Goal: Information Seeking & Learning: Check status

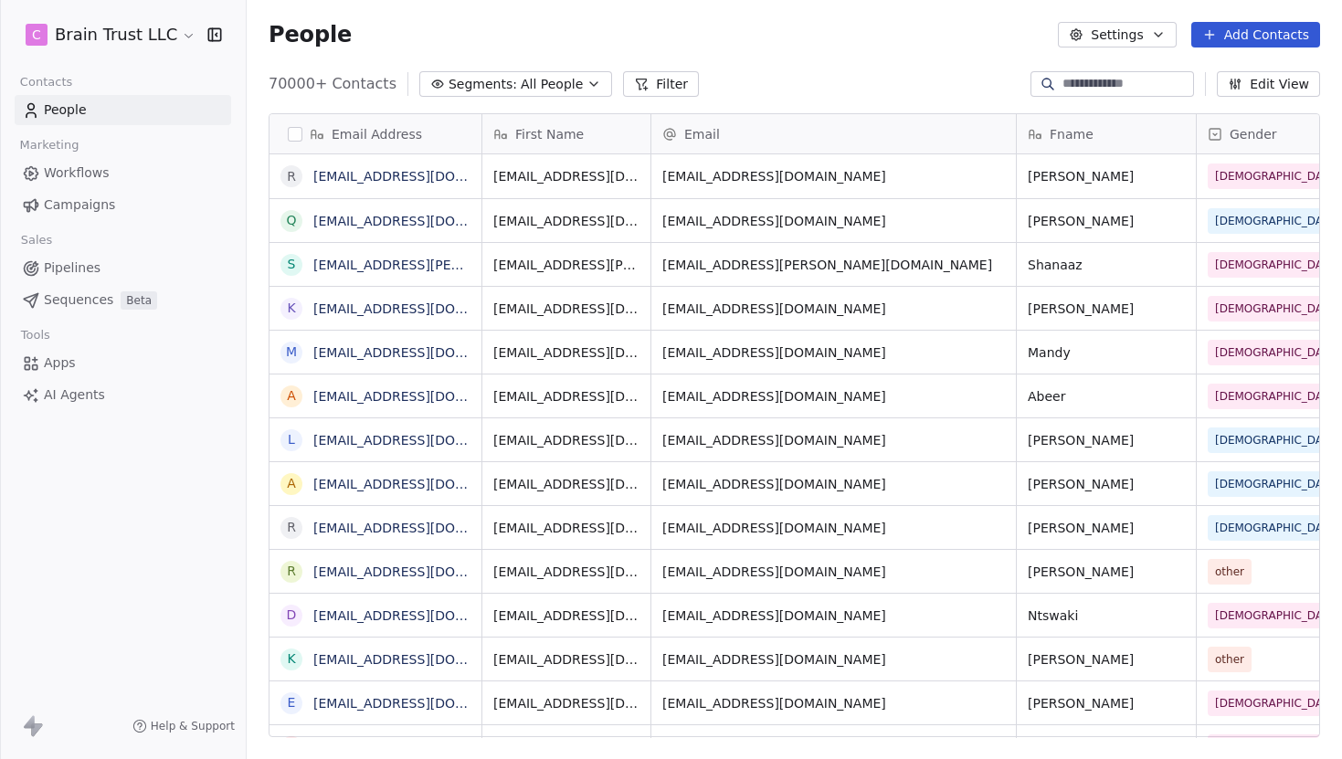
scroll to position [668, 1095]
click at [99, 205] on span "Campaigns" at bounding box center [79, 204] width 71 height 19
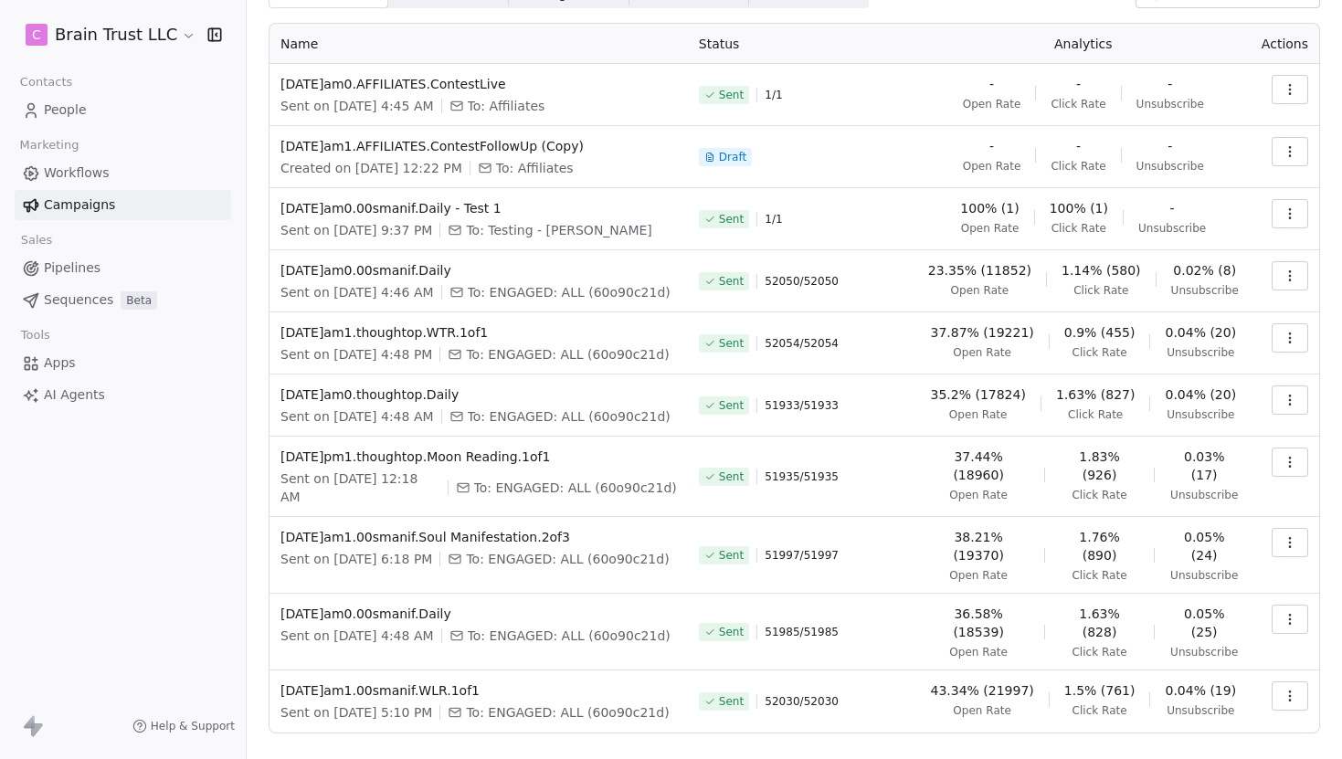
scroll to position [94, 0]
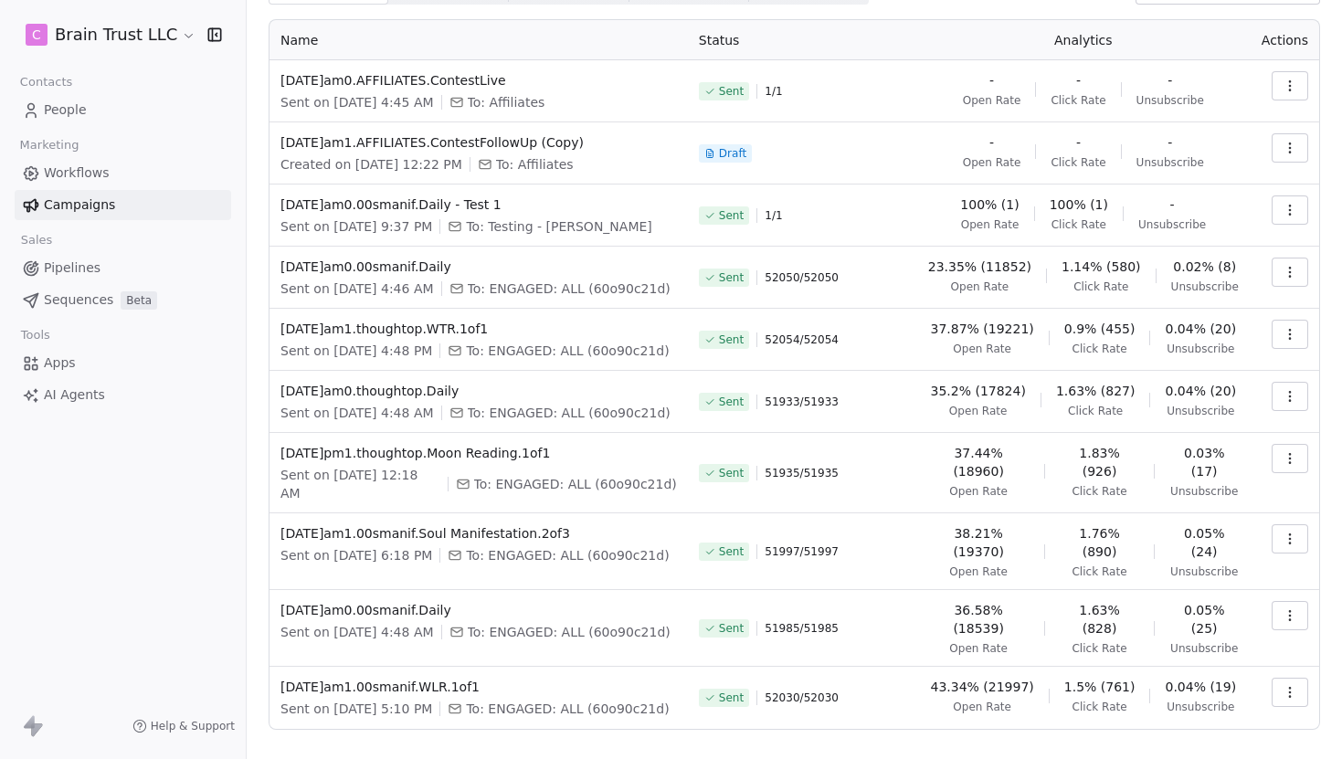
click at [69, 102] on span "People" at bounding box center [65, 109] width 43 height 19
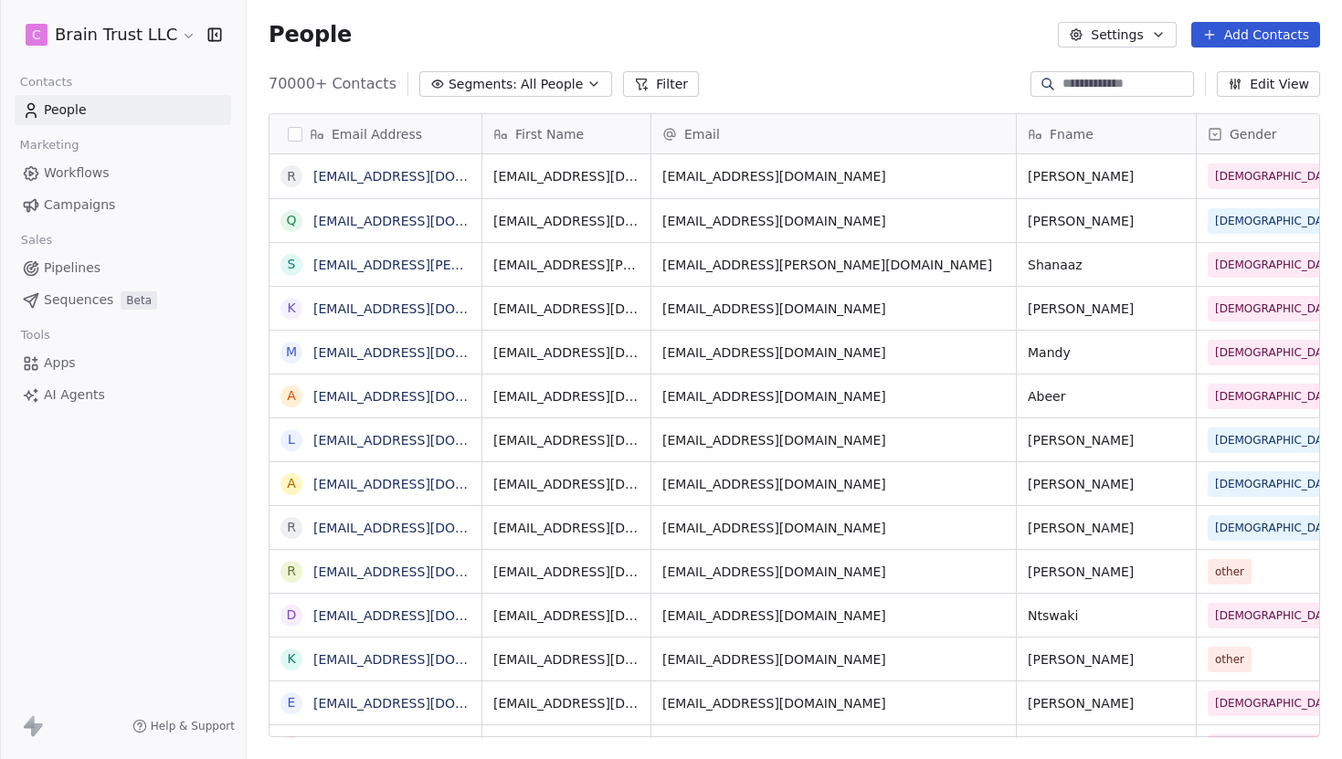
scroll to position [668, 1095]
click at [469, 76] on span "Segments:" at bounding box center [483, 84] width 69 height 19
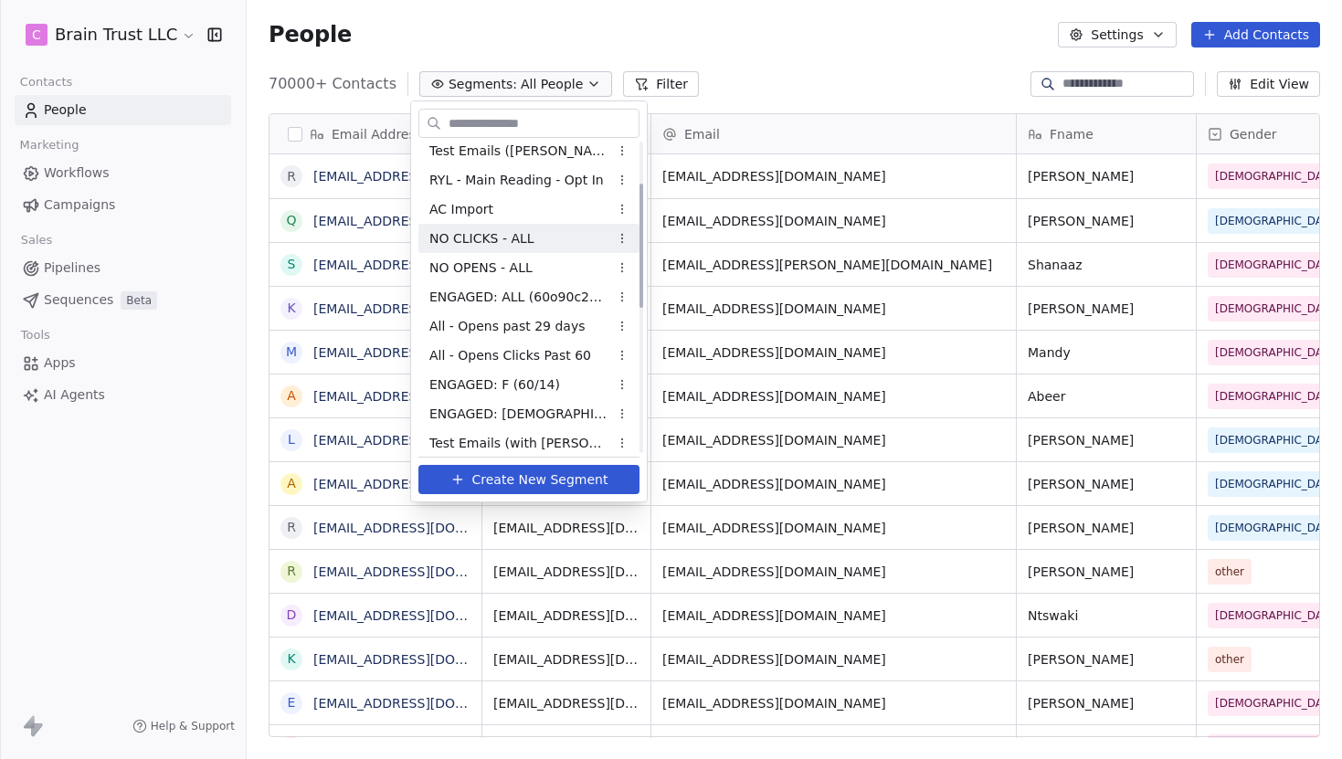
scroll to position [104, 0]
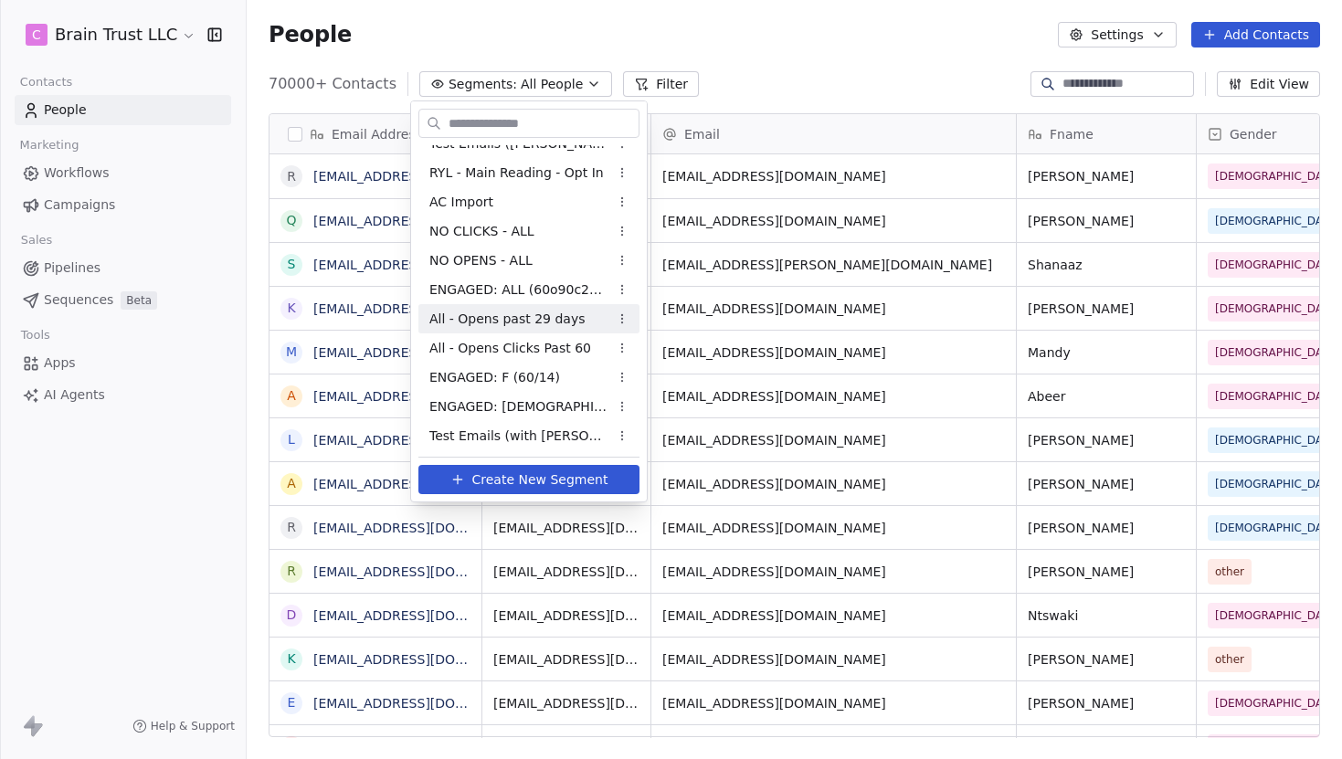
click at [89, 203] on html "C Brain Trust LLC Contacts People Marketing Workflows Campaigns Sales Pipelines…" at bounding box center [671, 379] width 1342 height 759
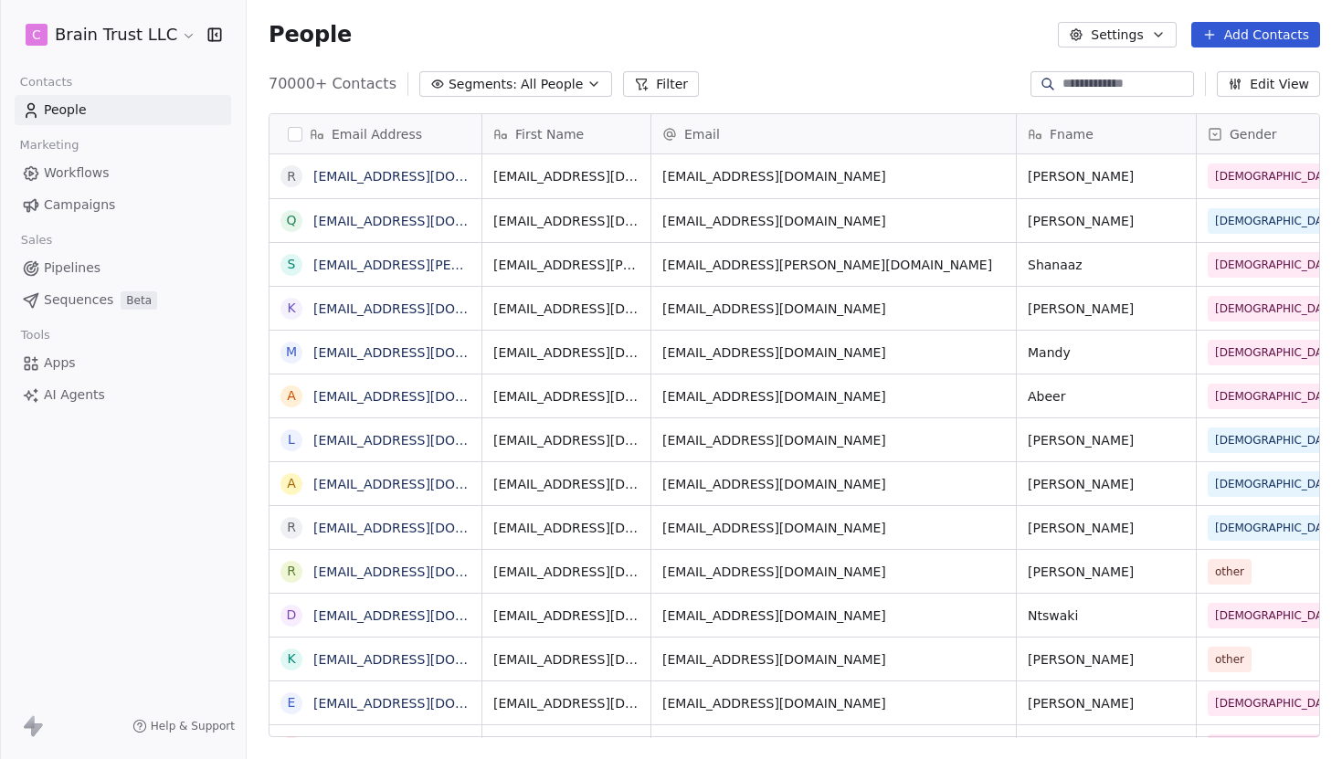
click at [91, 207] on span "Campaigns" at bounding box center [79, 204] width 71 height 19
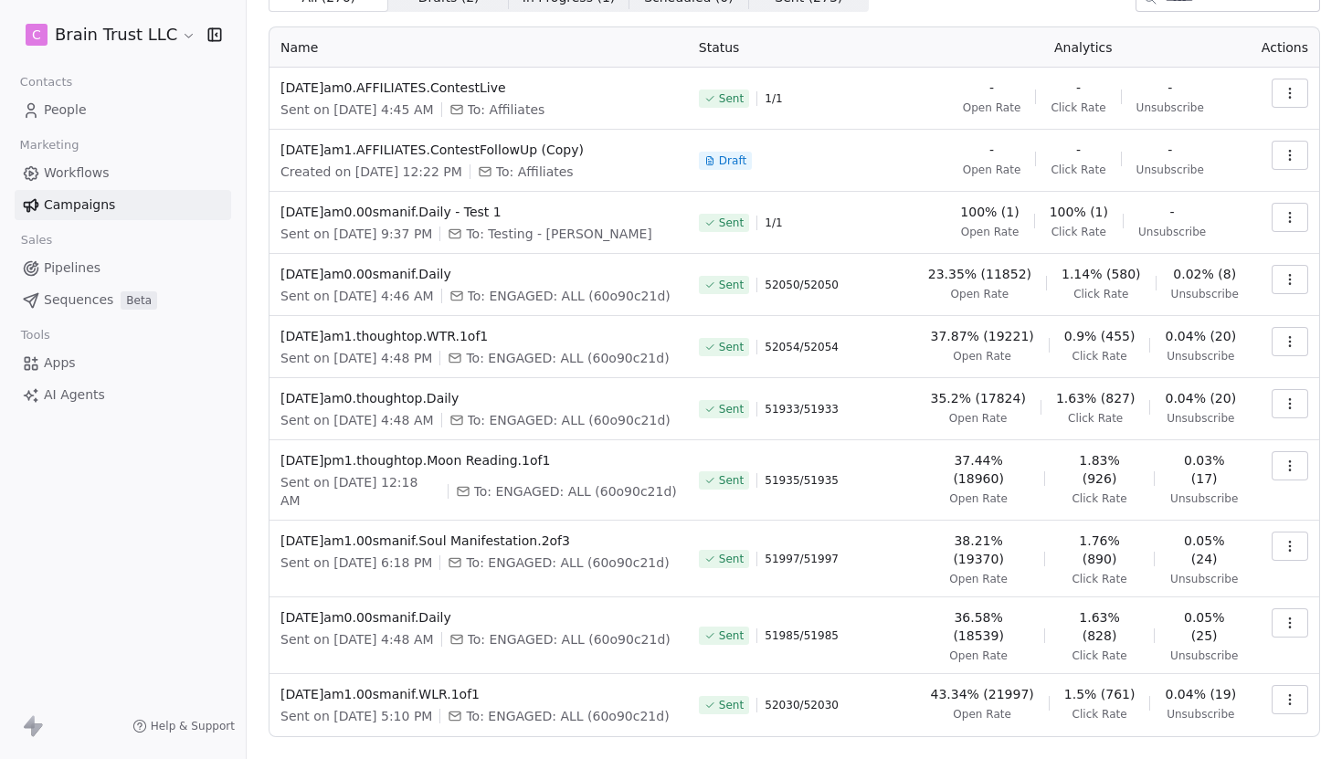
scroll to position [91, 0]
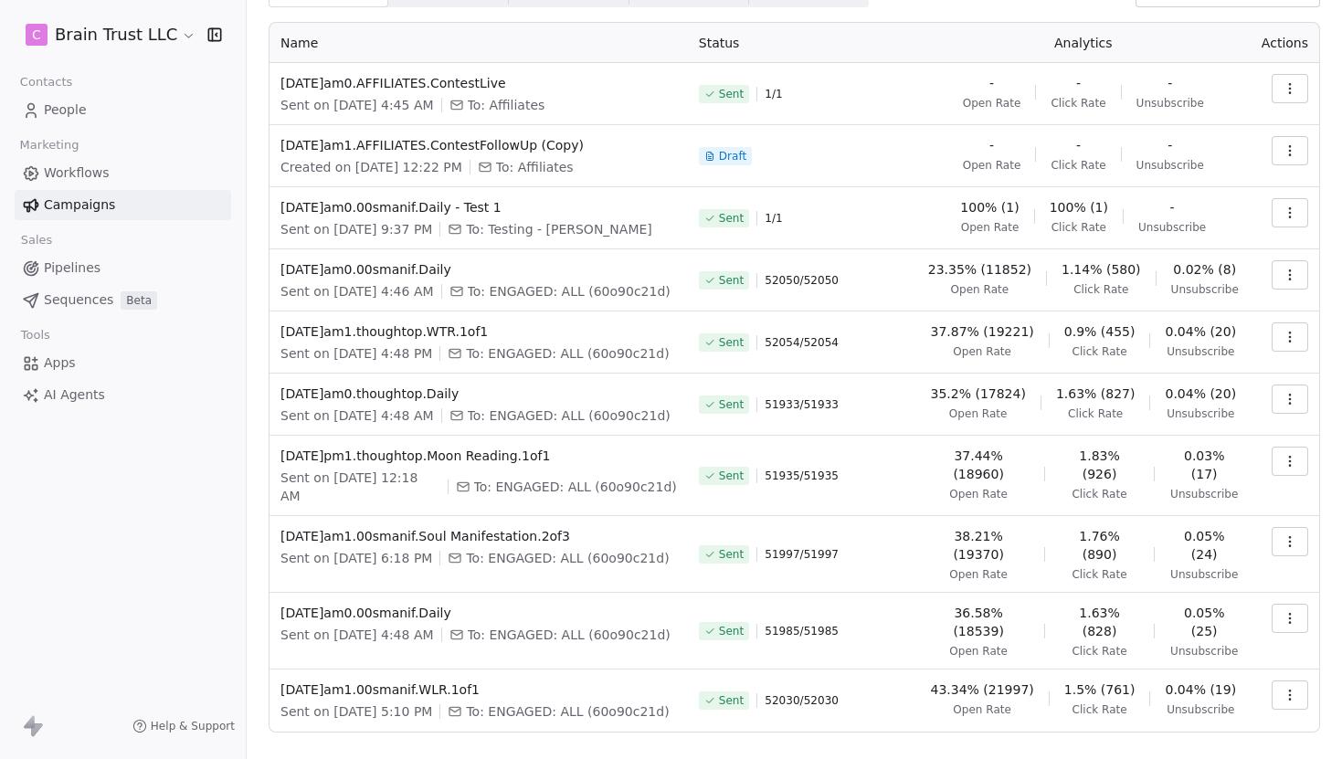
click at [1095, 272] on span "1.14% (580)" at bounding box center [1101, 269] width 79 height 18
click at [1092, 296] on span "Click Rate" at bounding box center [1100, 289] width 55 height 15
click at [1090, 271] on span "1.14% (580)" at bounding box center [1101, 269] width 79 height 18
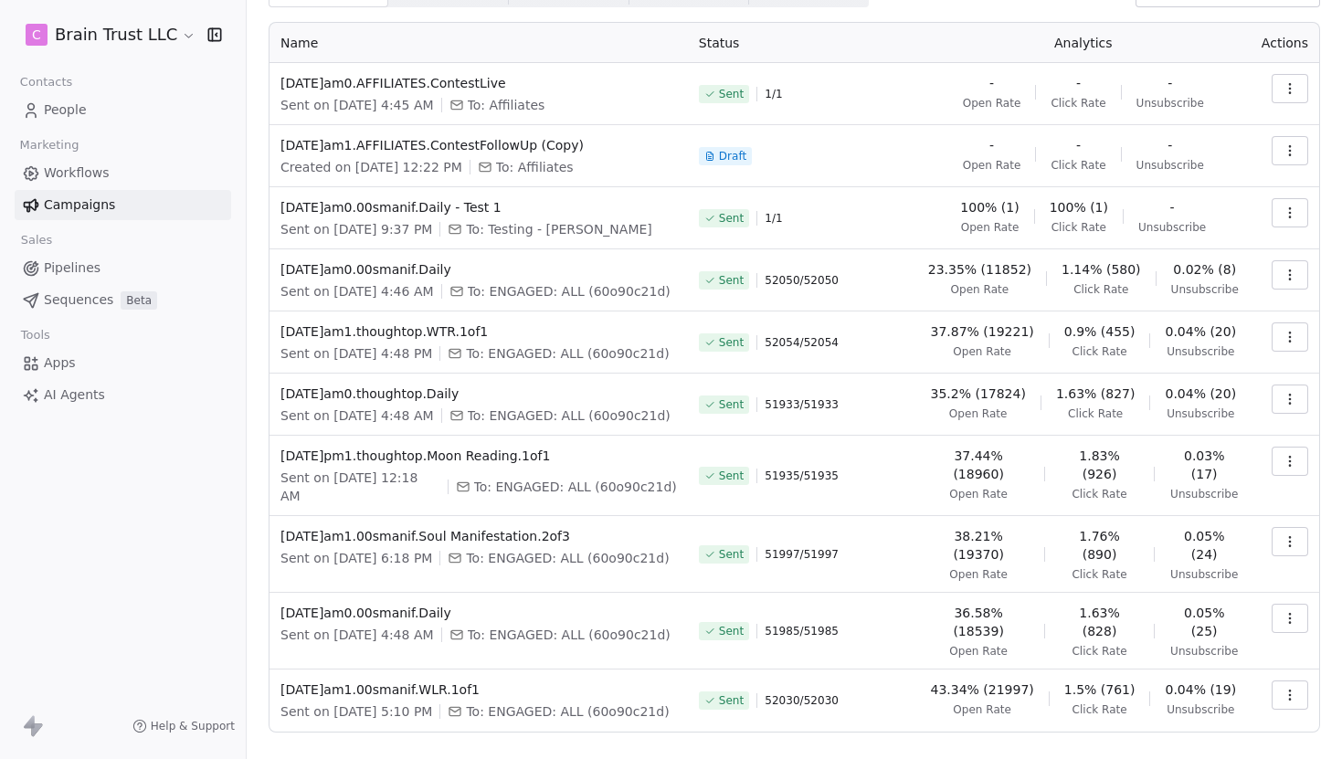
click at [1092, 280] on div "1.14% (580) Click Rate" at bounding box center [1101, 278] width 79 height 37
click at [1090, 274] on span "1.14% (580)" at bounding box center [1101, 269] width 79 height 18
click at [1089, 286] on span "Click Rate" at bounding box center [1100, 289] width 55 height 15
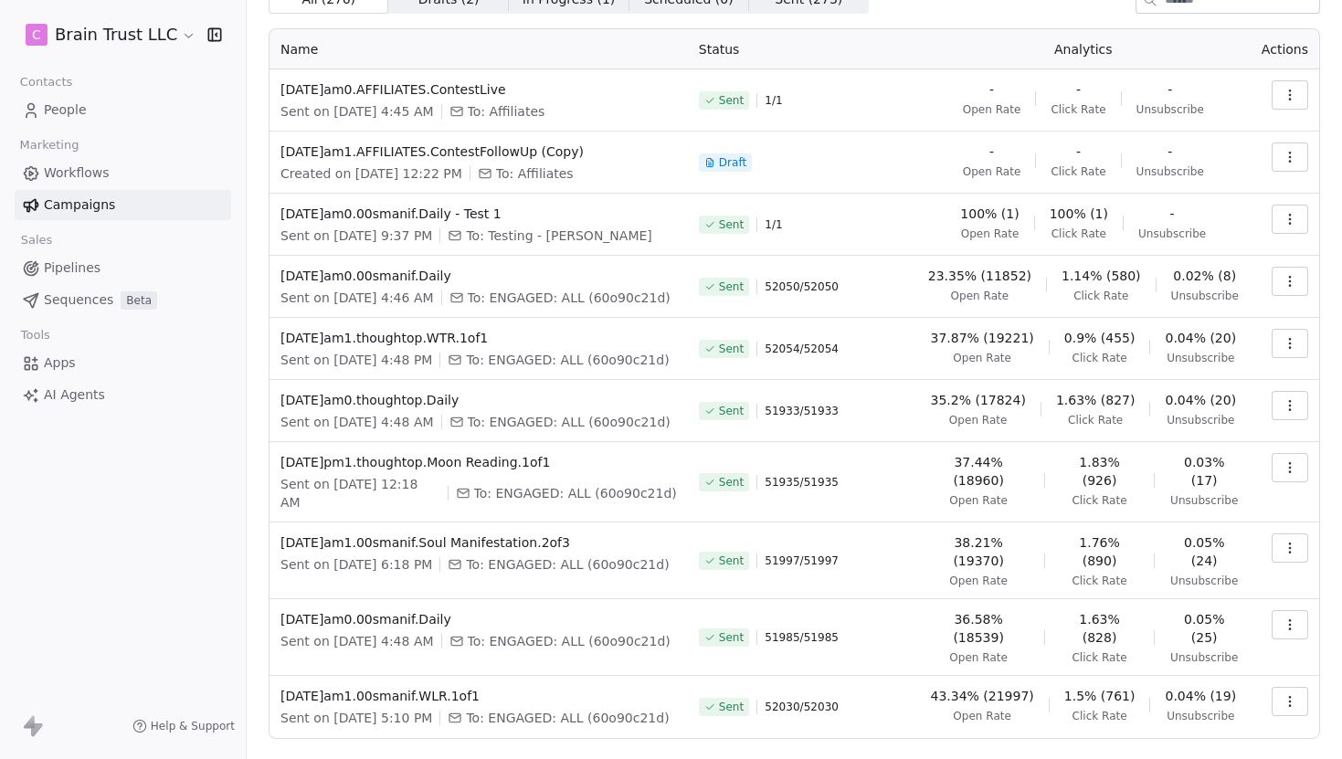
scroll to position [94, 0]
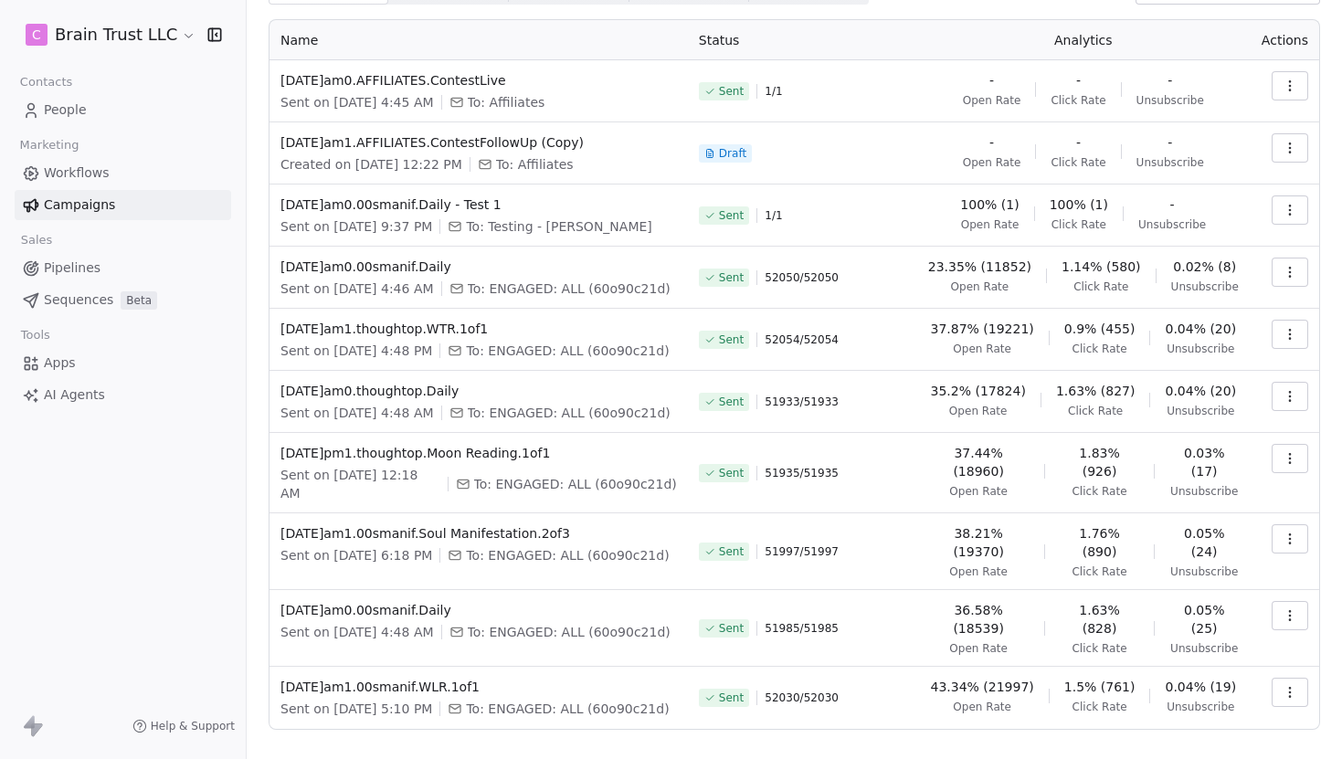
click at [1271, 758] on button "Next" at bounding box center [1279, 772] width 52 height 26
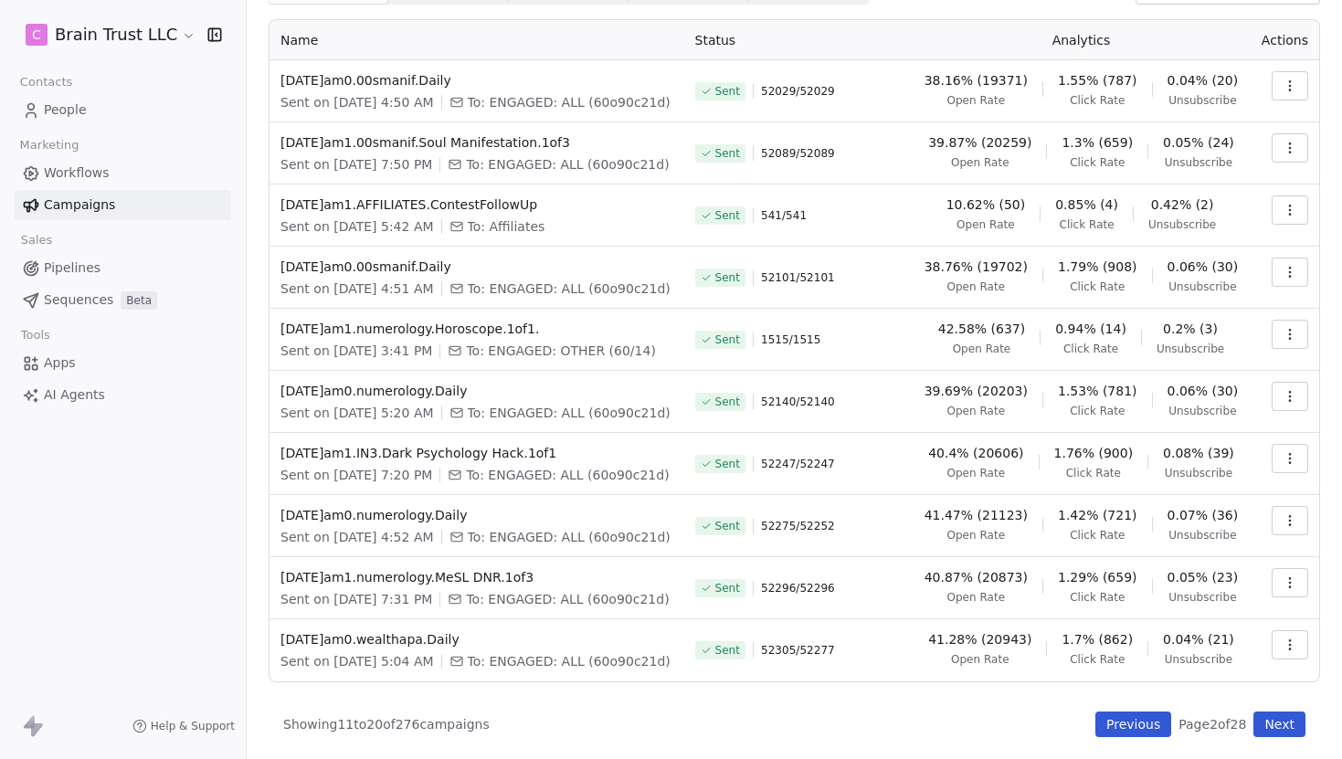
click at [1121, 727] on button "Previous" at bounding box center [1133, 725] width 76 height 26
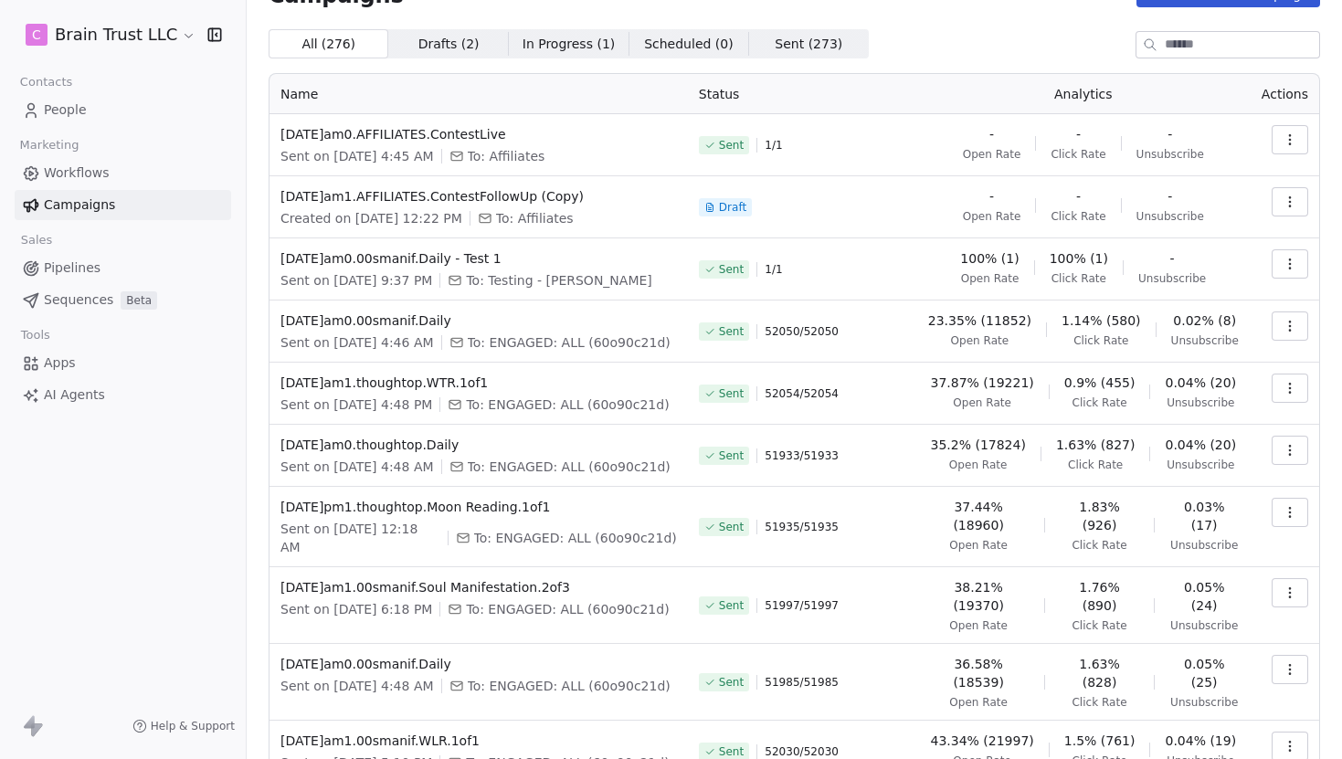
scroll to position [42, 0]
click at [1301, 330] on button "button" at bounding box center [1290, 324] width 37 height 29
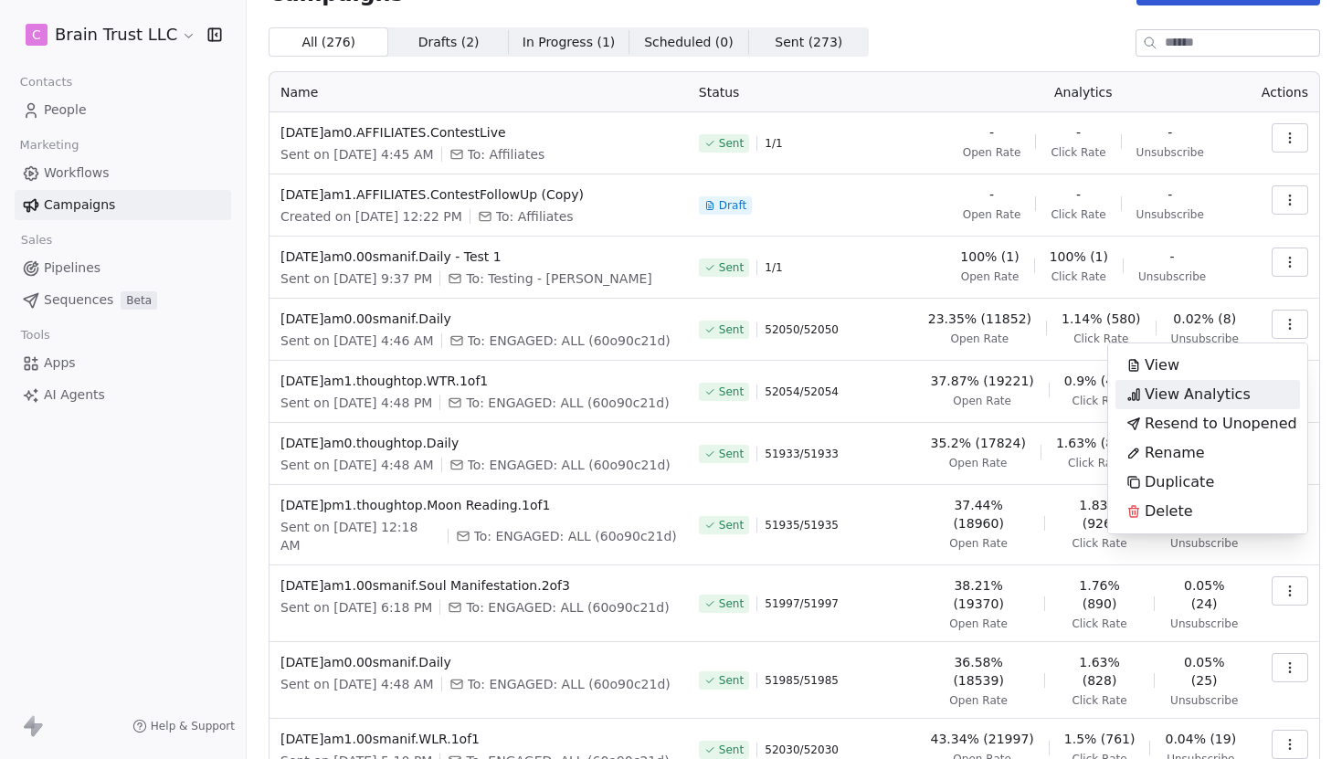
click at [1156, 396] on span "View Analytics" at bounding box center [1198, 395] width 106 height 22
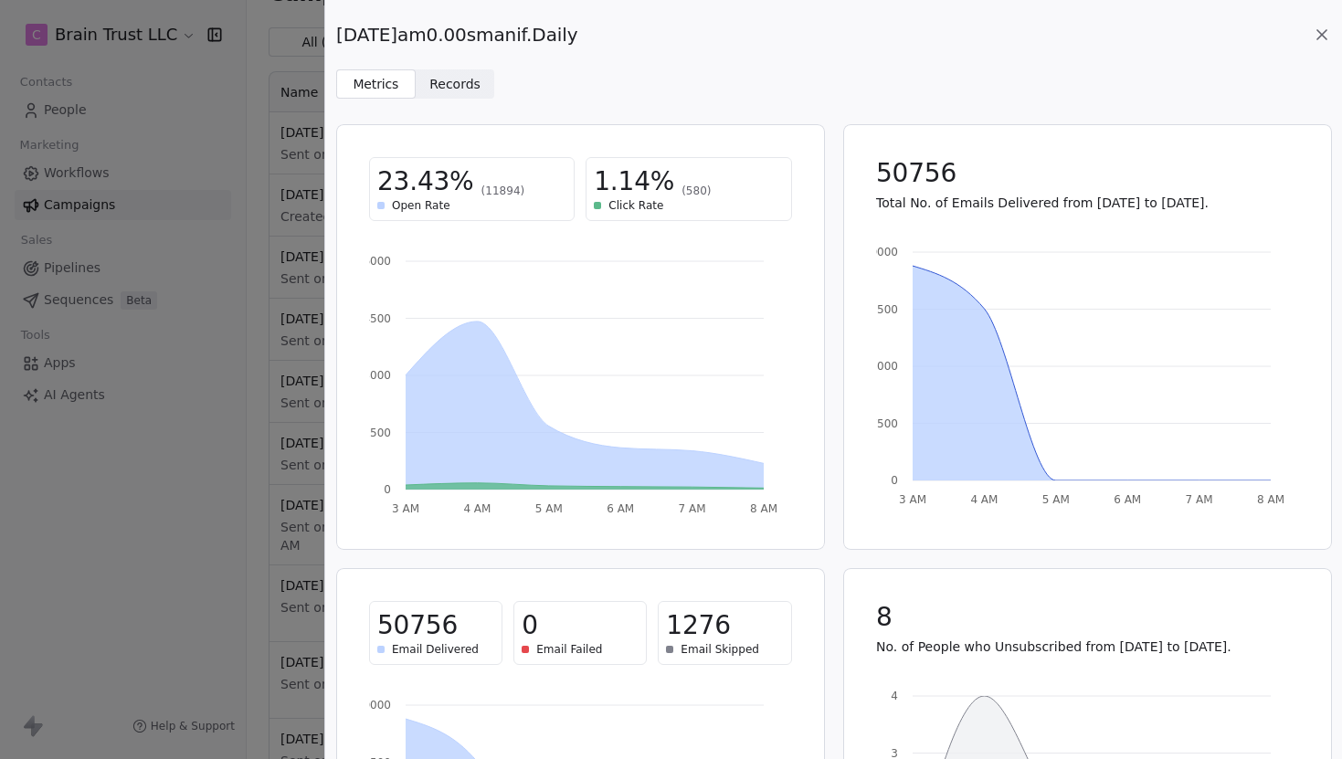
click at [215, 430] on div "[DATE]am0.00smanif.Daily Metrics Metrics Records Records 23.43% (11894) Open Ra…" at bounding box center [671, 379] width 1342 height 759
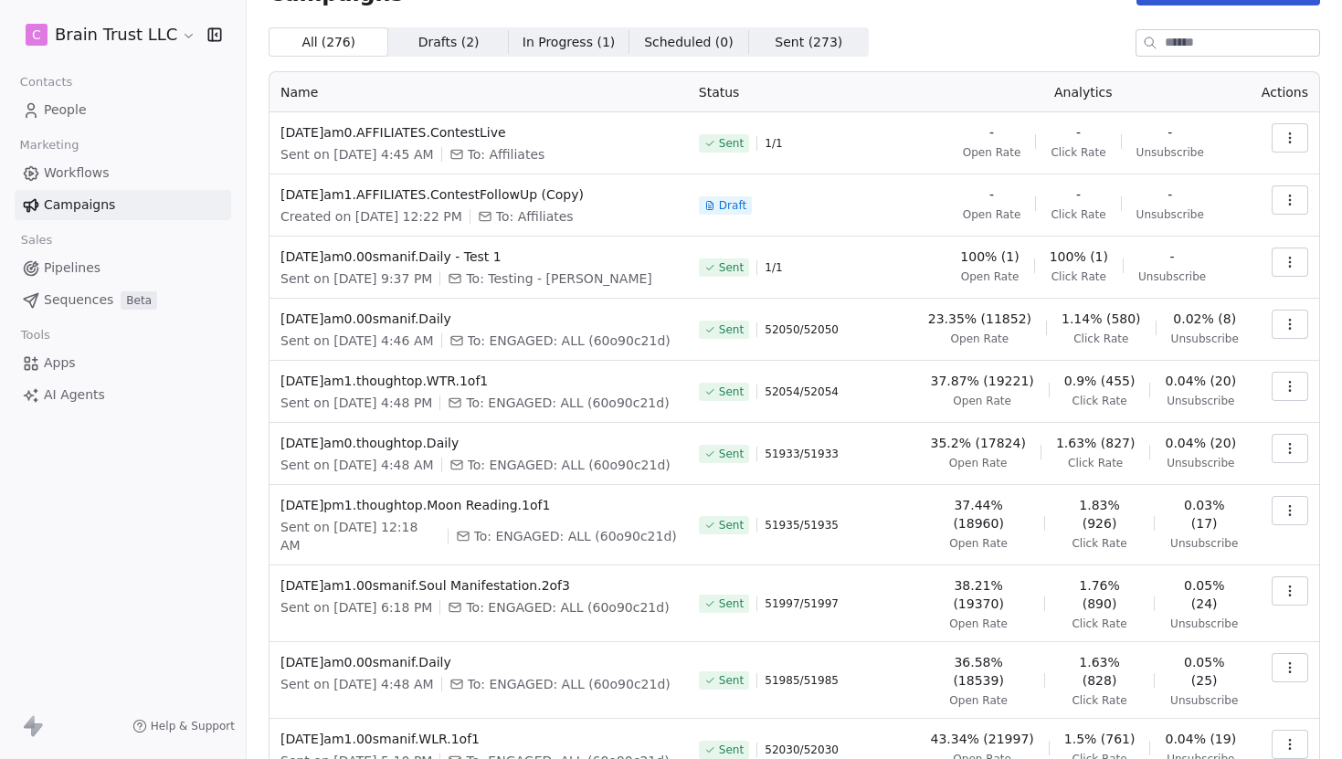
click at [1299, 328] on button "button" at bounding box center [1290, 324] width 37 height 29
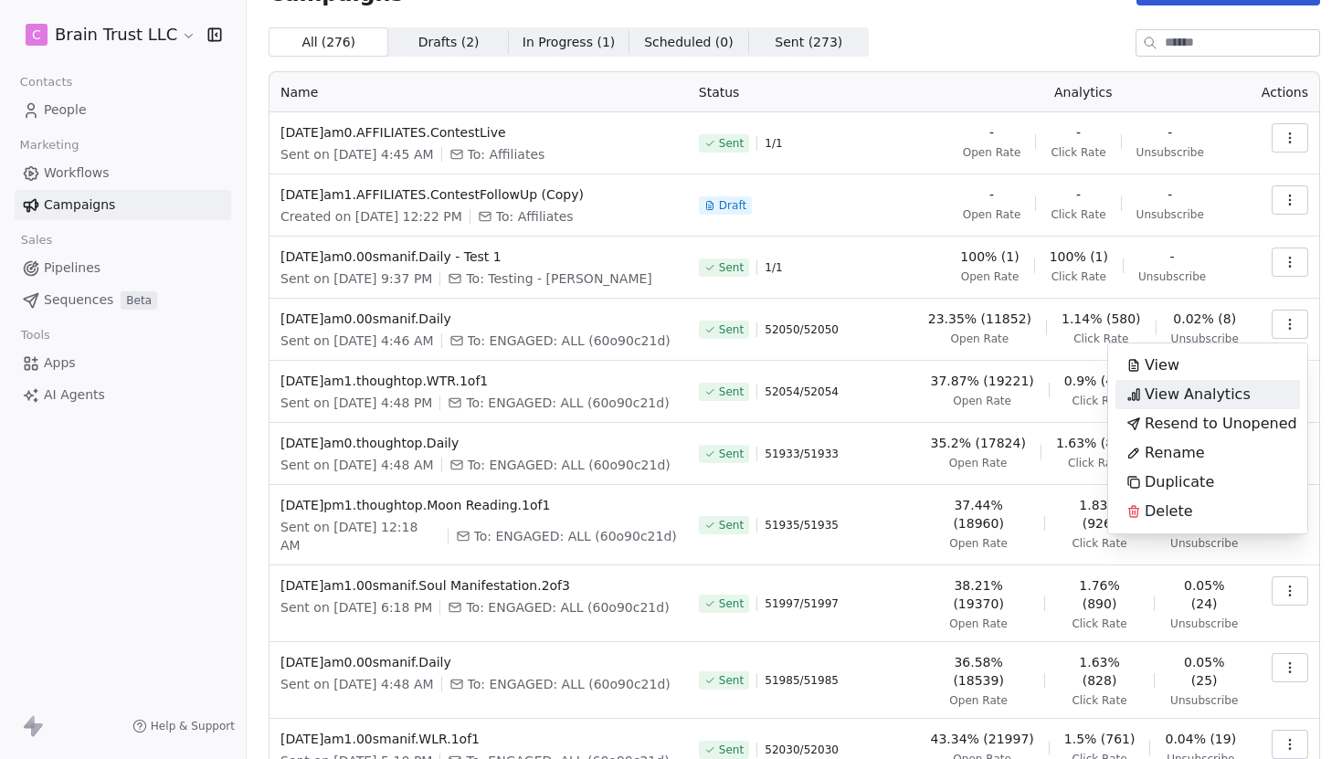
click at [1215, 392] on span "View Analytics" at bounding box center [1198, 395] width 106 height 22
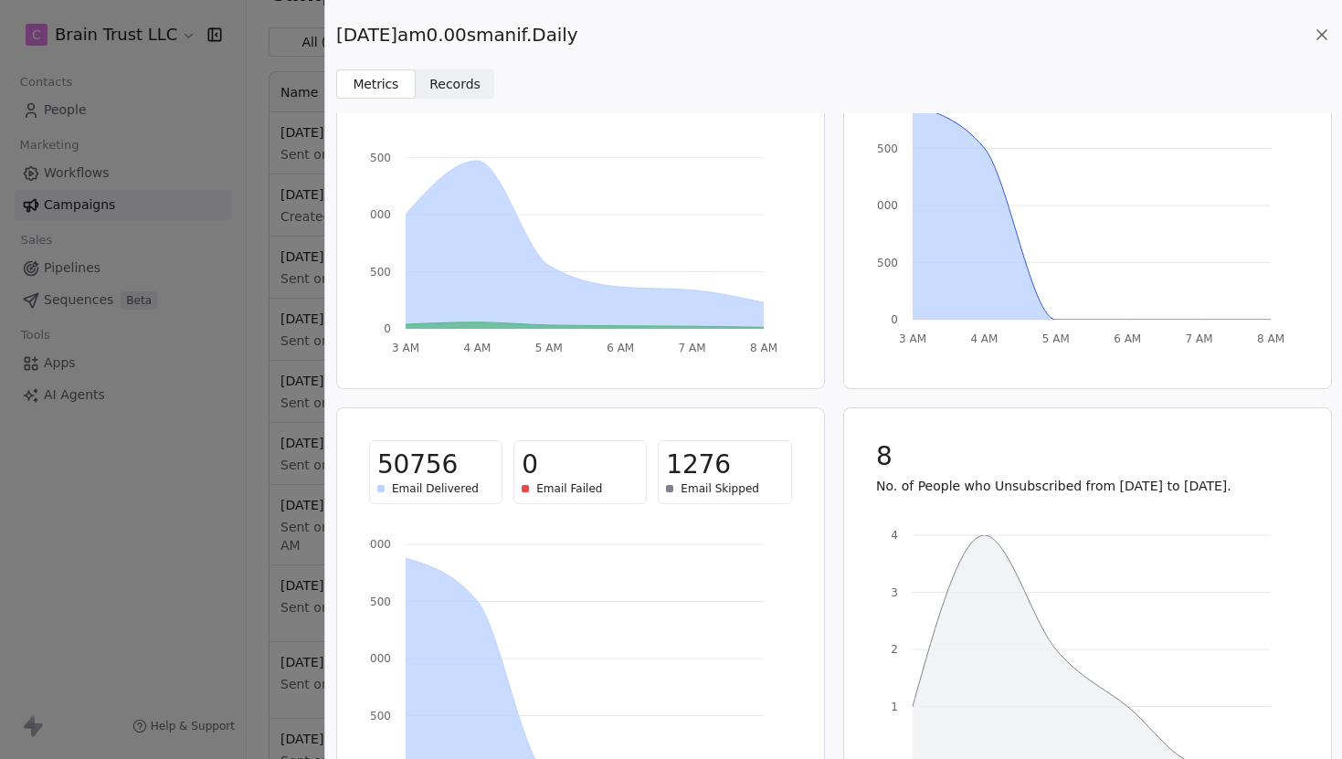
scroll to position [0, 0]
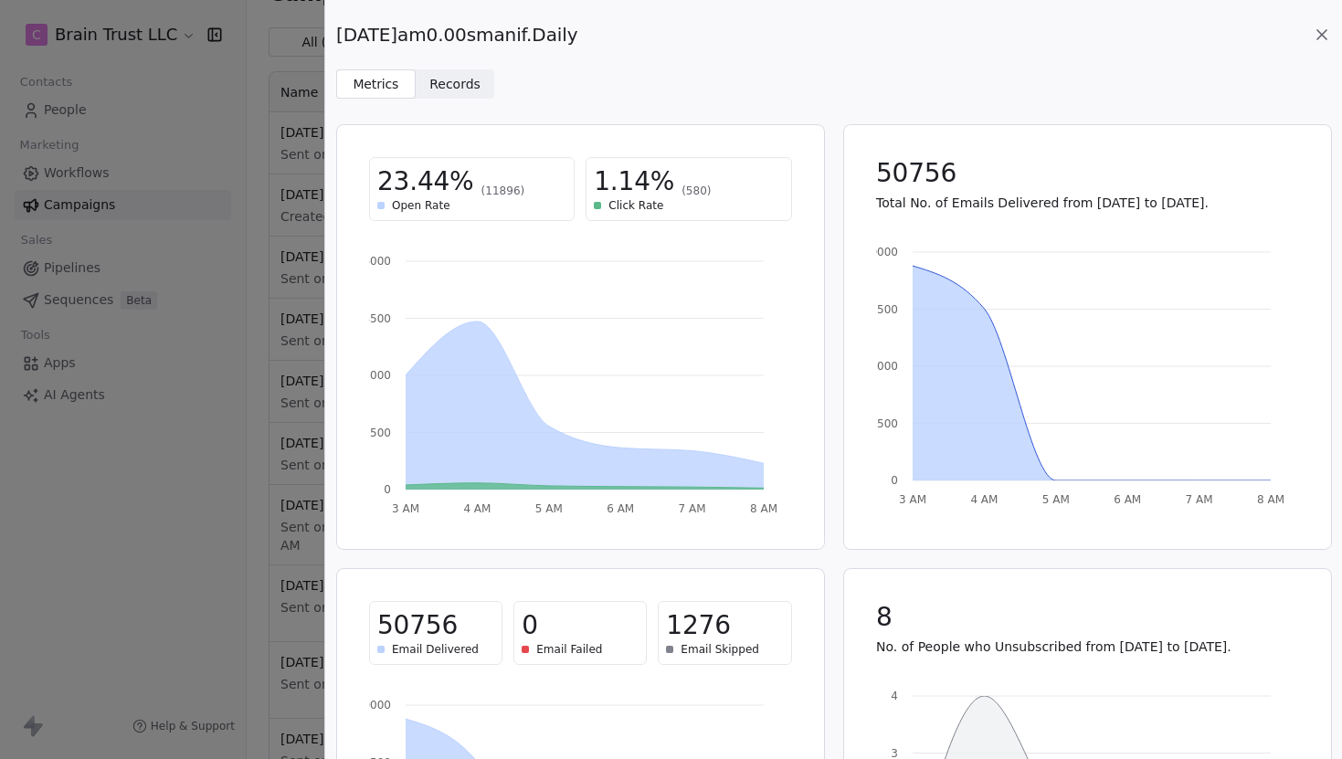
click at [465, 97] on span "Records Records" at bounding box center [455, 83] width 79 height 29
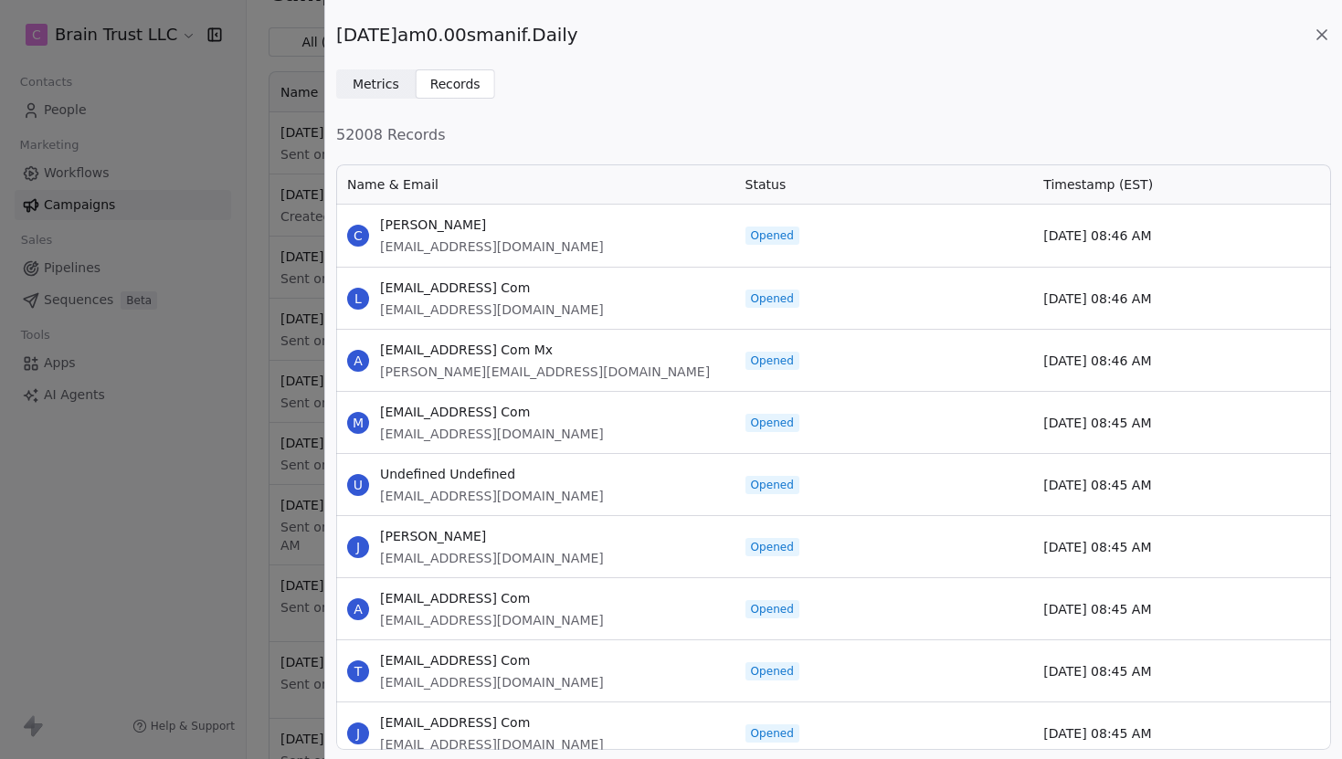
scroll to position [587, 995]
click at [388, 79] on span "Metrics" at bounding box center [376, 84] width 47 height 19
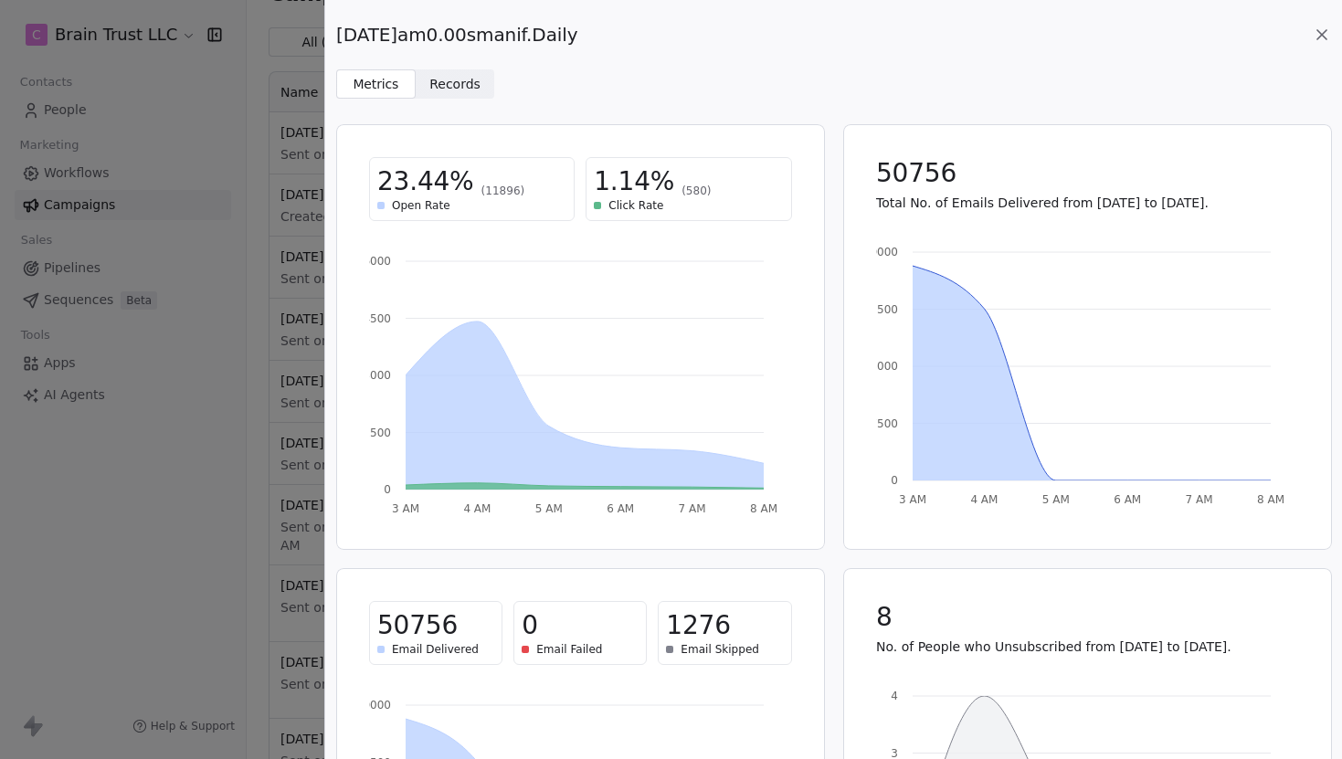
click at [1323, 39] on icon at bounding box center [1322, 35] width 18 height 18
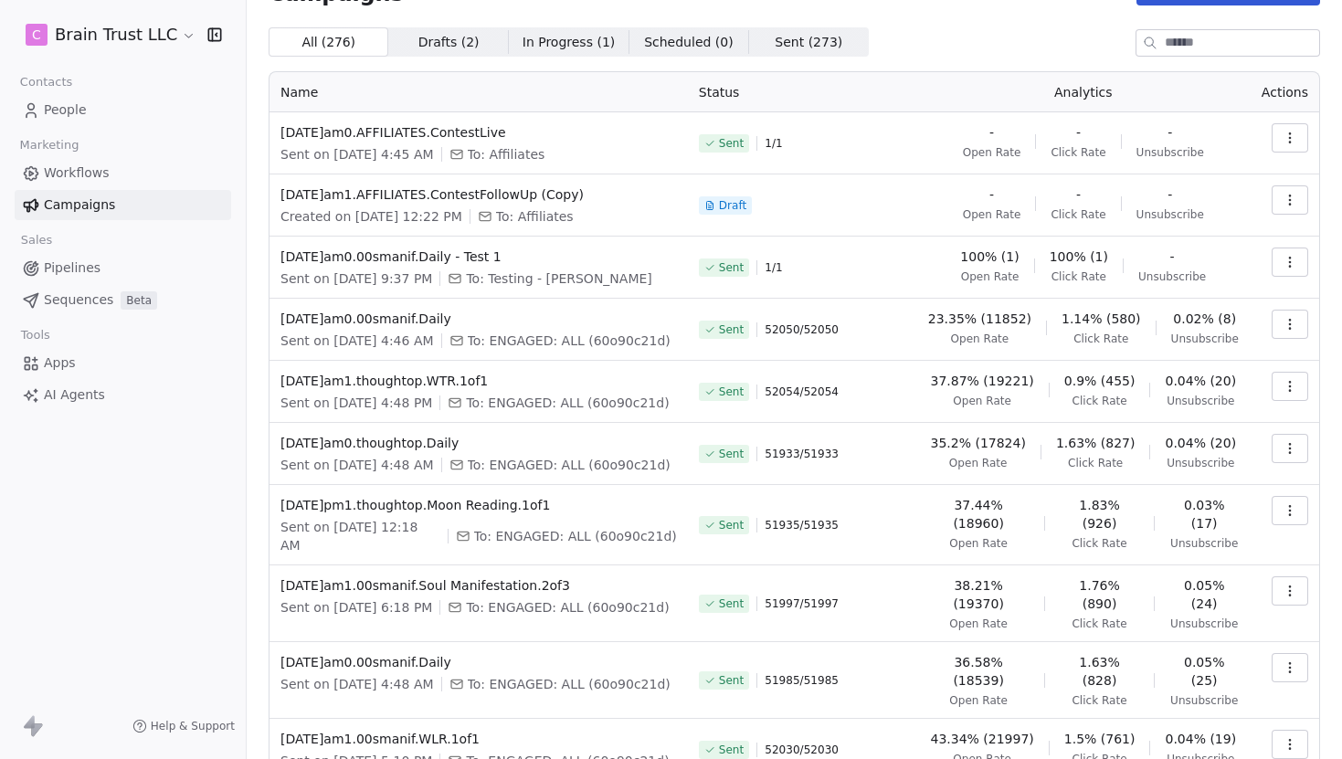
click at [1292, 324] on icon "button" at bounding box center [1290, 324] width 15 height 15
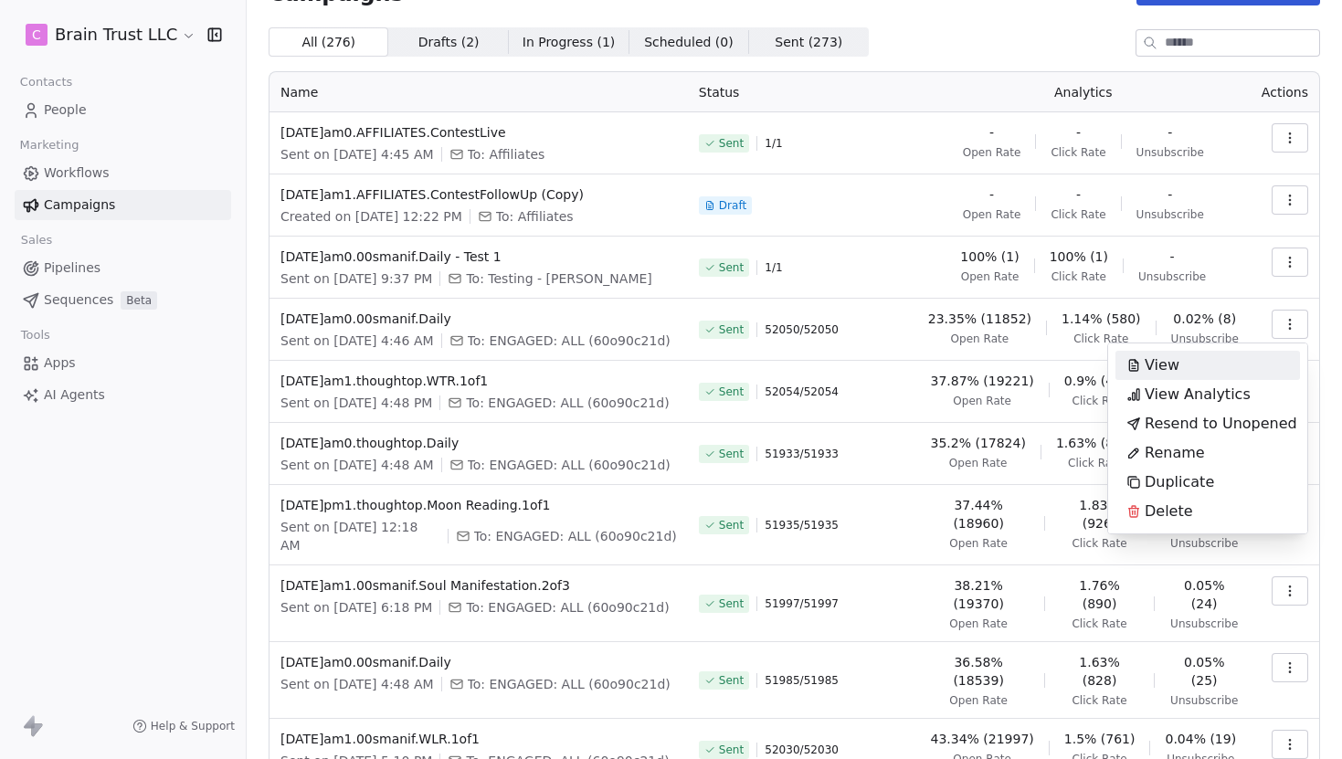
click at [1178, 374] on div "View" at bounding box center [1152, 365] width 75 height 29
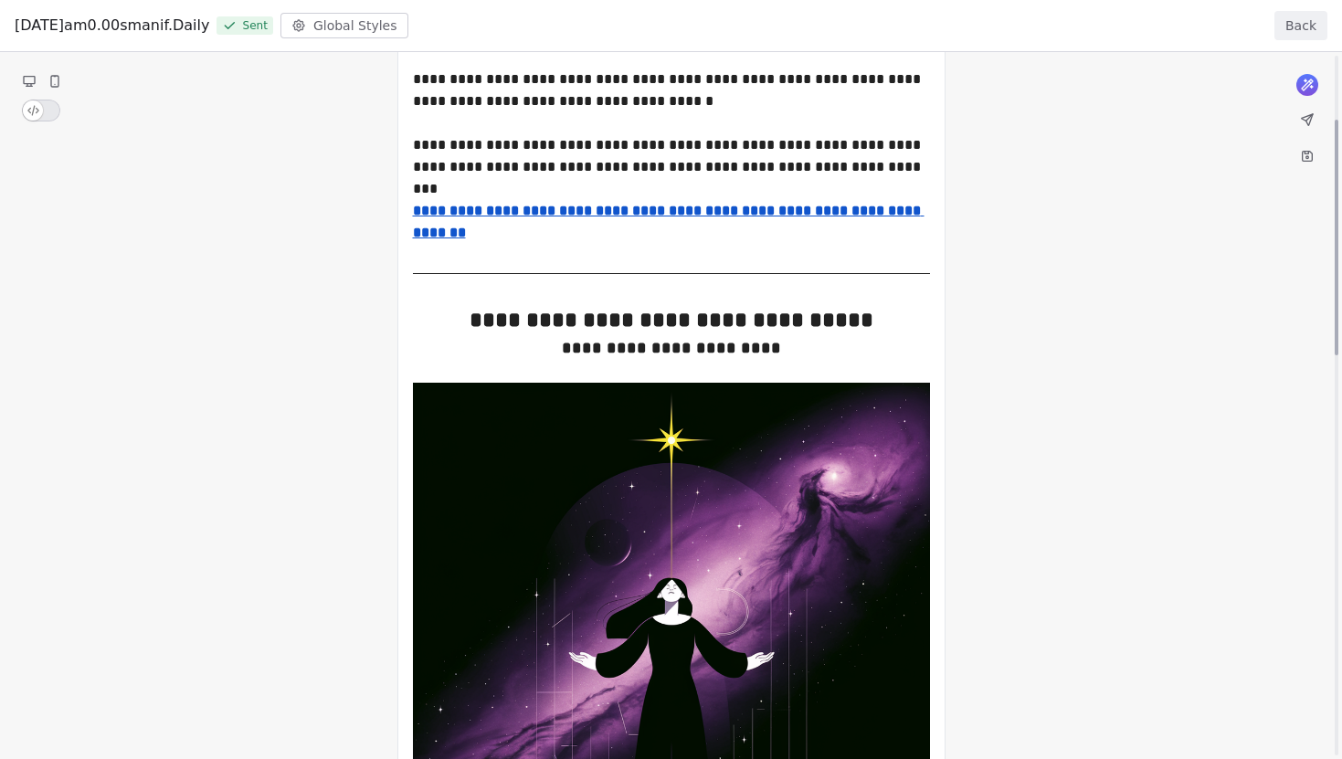
scroll to position [0, 0]
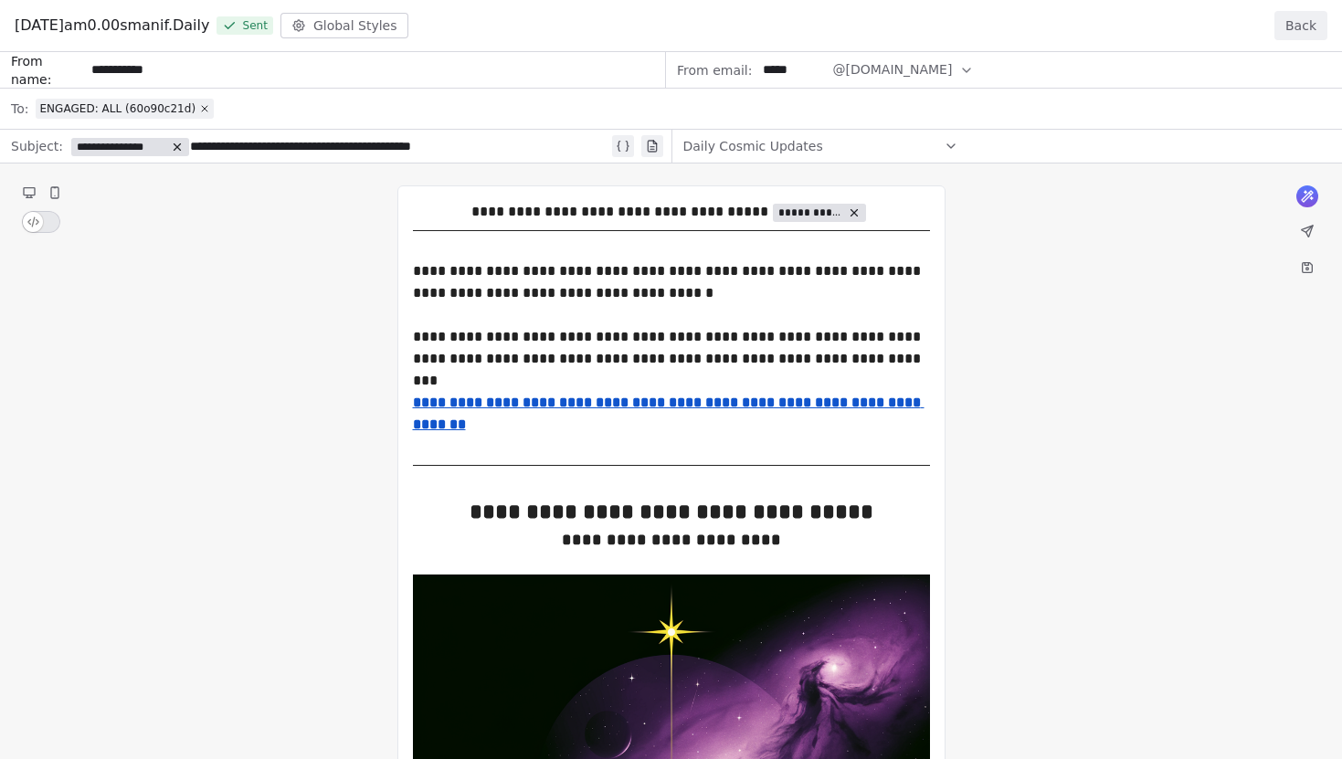
click at [1310, 23] on button "Back" at bounding box center [1300, 25] width 53 height 29
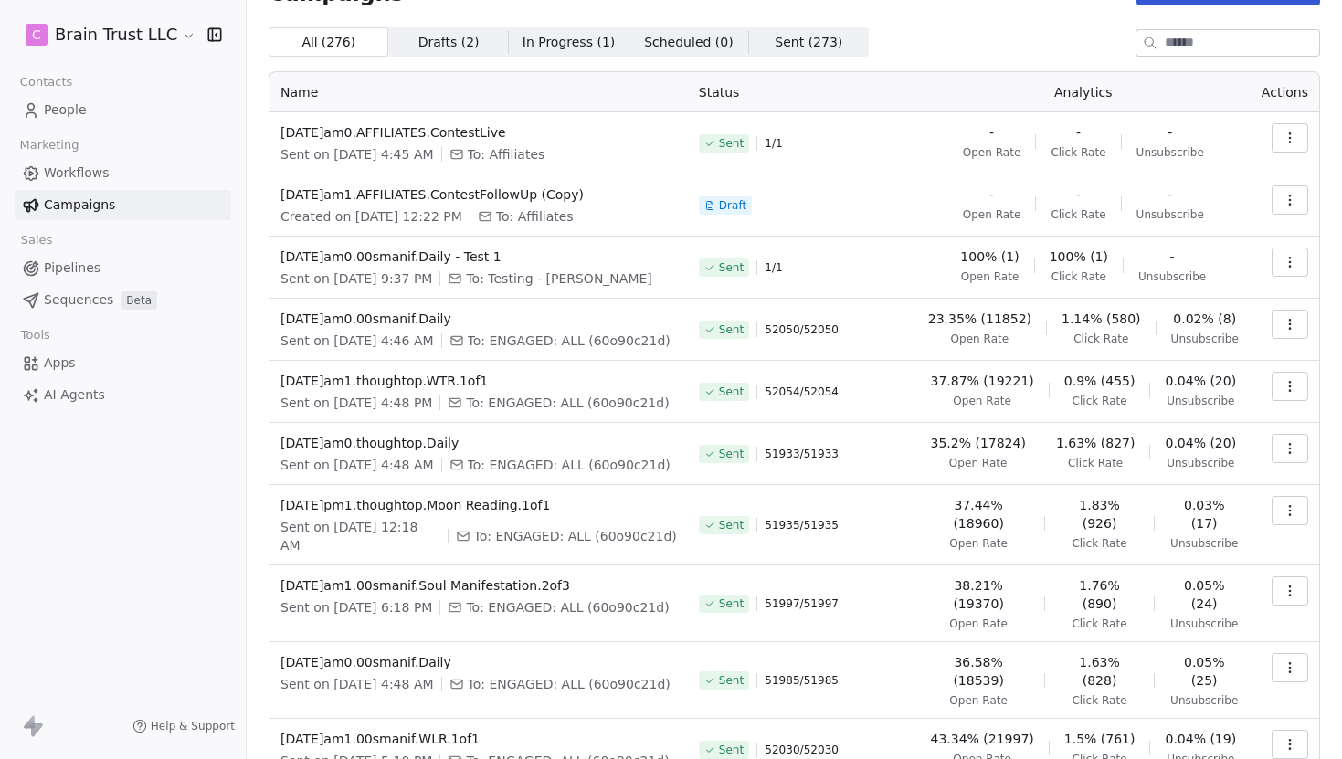
click at [72, 167] on span "Workflows" at bounding box center [77, 173] width 66 height 19
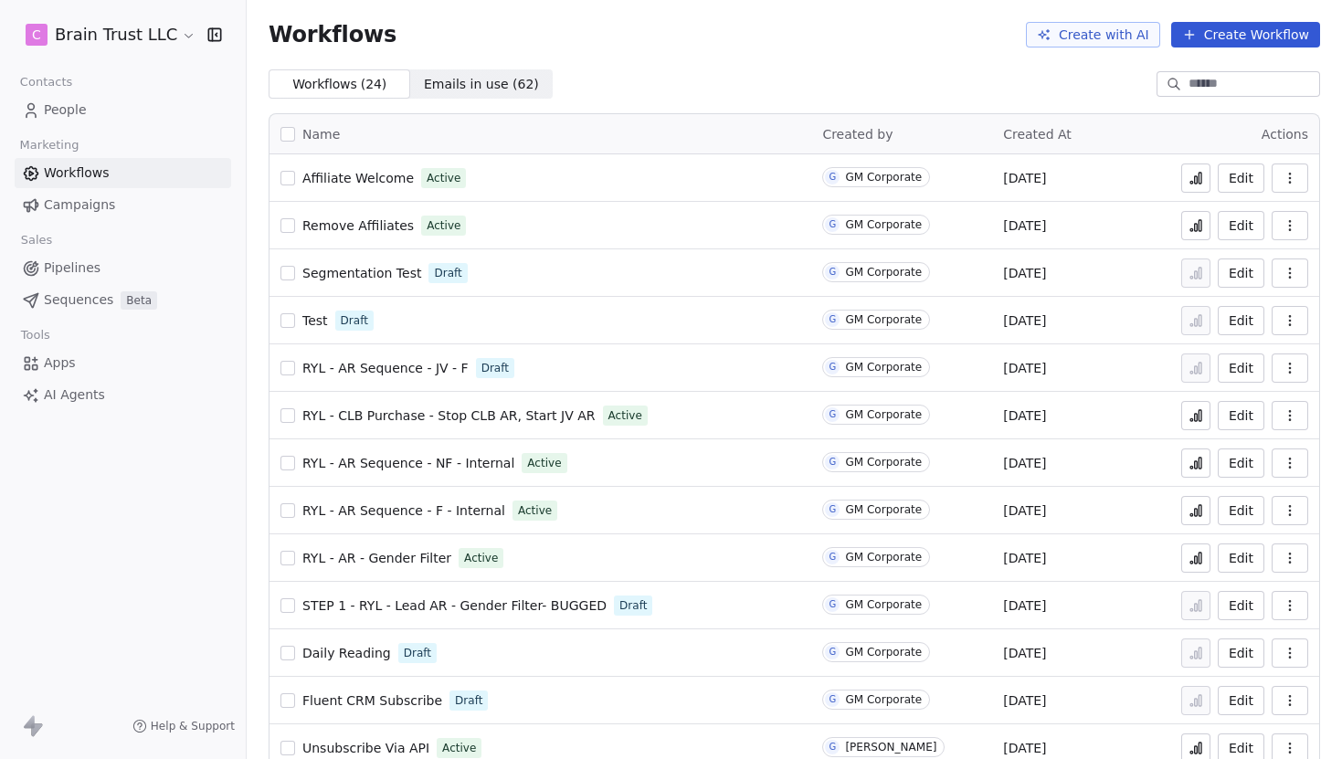
click at [76, 103] on span "People" at bounding box center [65, 109] width 43 height 19
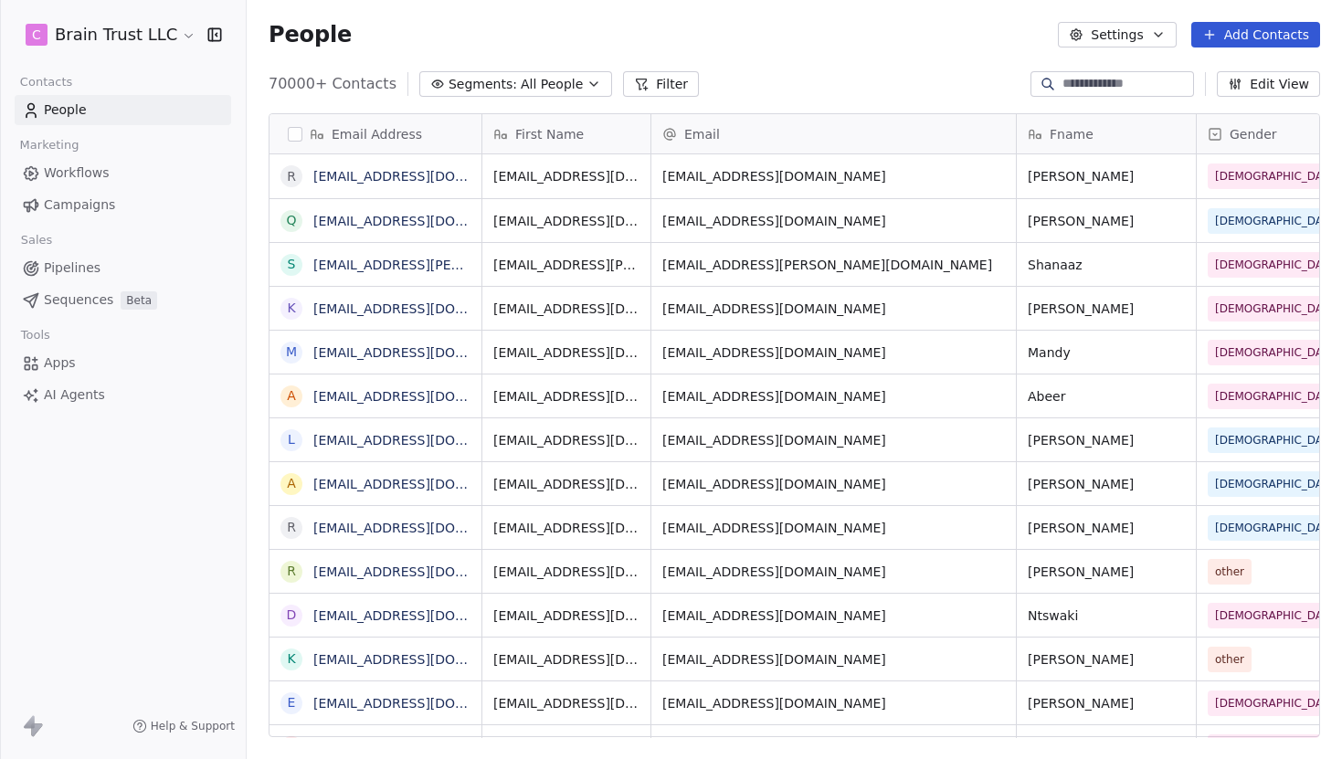
scroll to position [668, 1095]
click at [585, 76] on button "Segments: All People" at bounding box center [515, 84] width 193 height 26
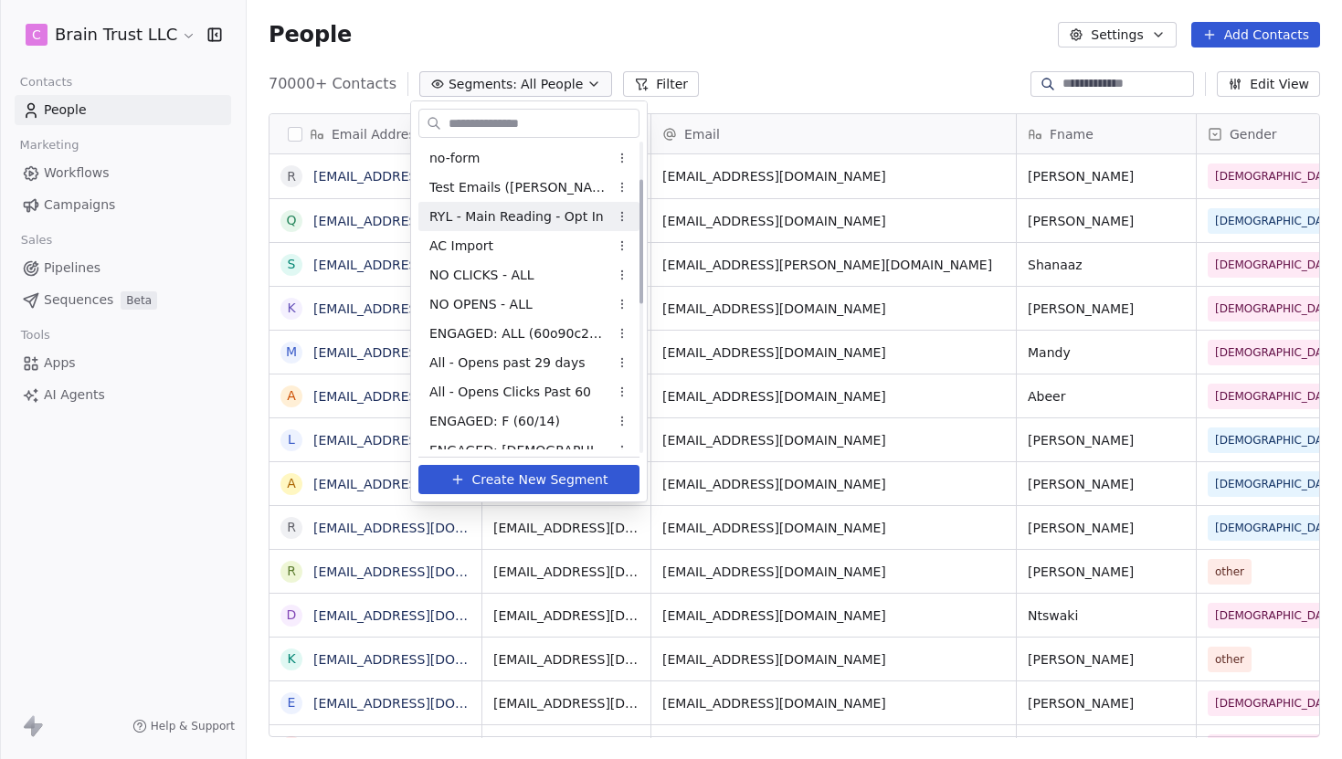
scroll to position [139, 0]
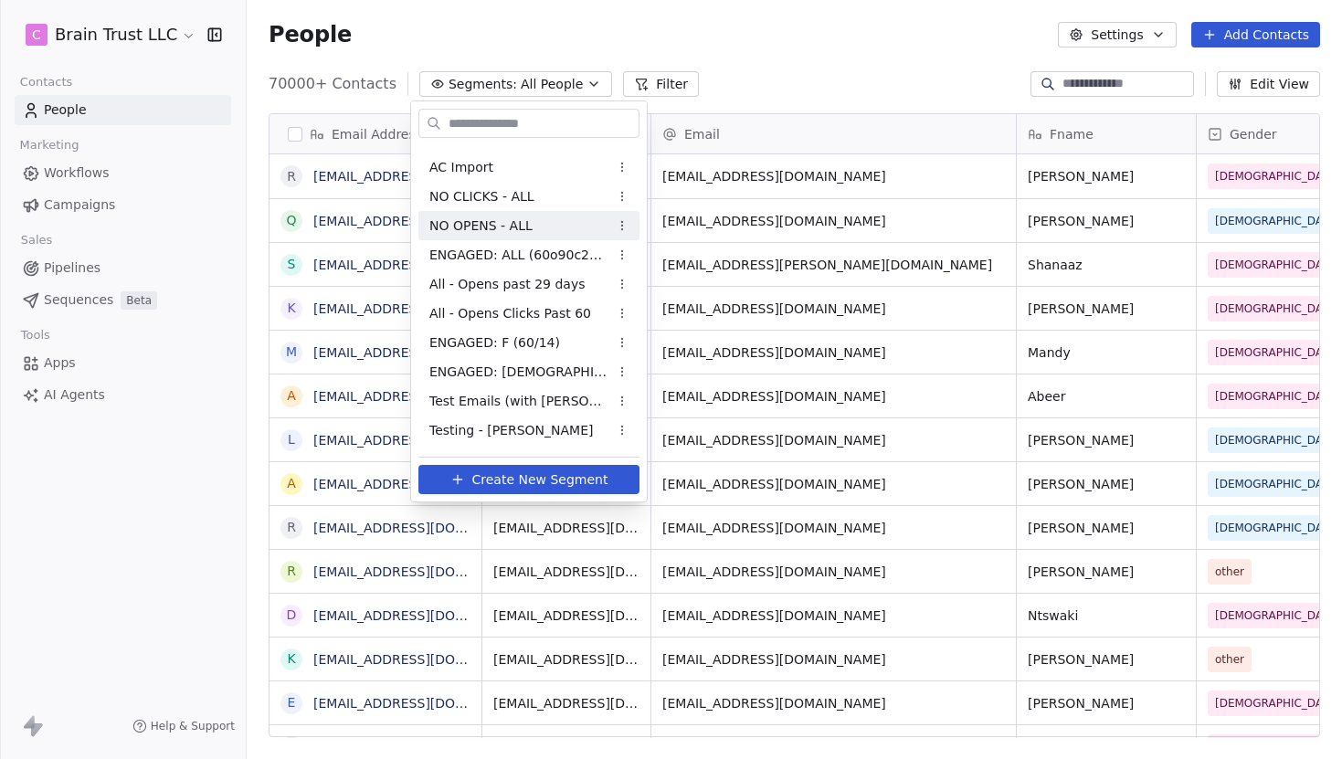
click at [897, 88] on html "C Brain Trust LLC Contacts People Marketing Workflows Campaigns Sales Pipelines…" at bounding box center [671, 379] width 1342 height 759
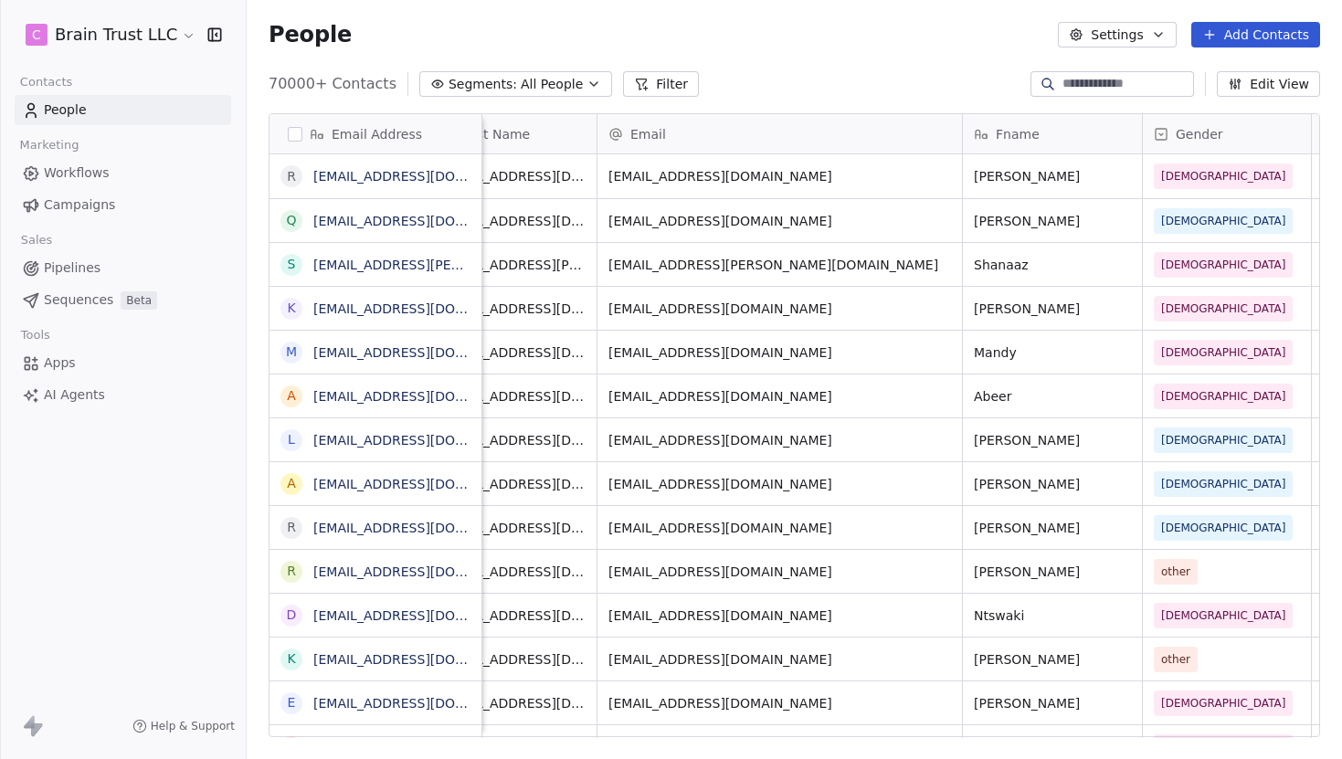
scroll to position [0, 0]
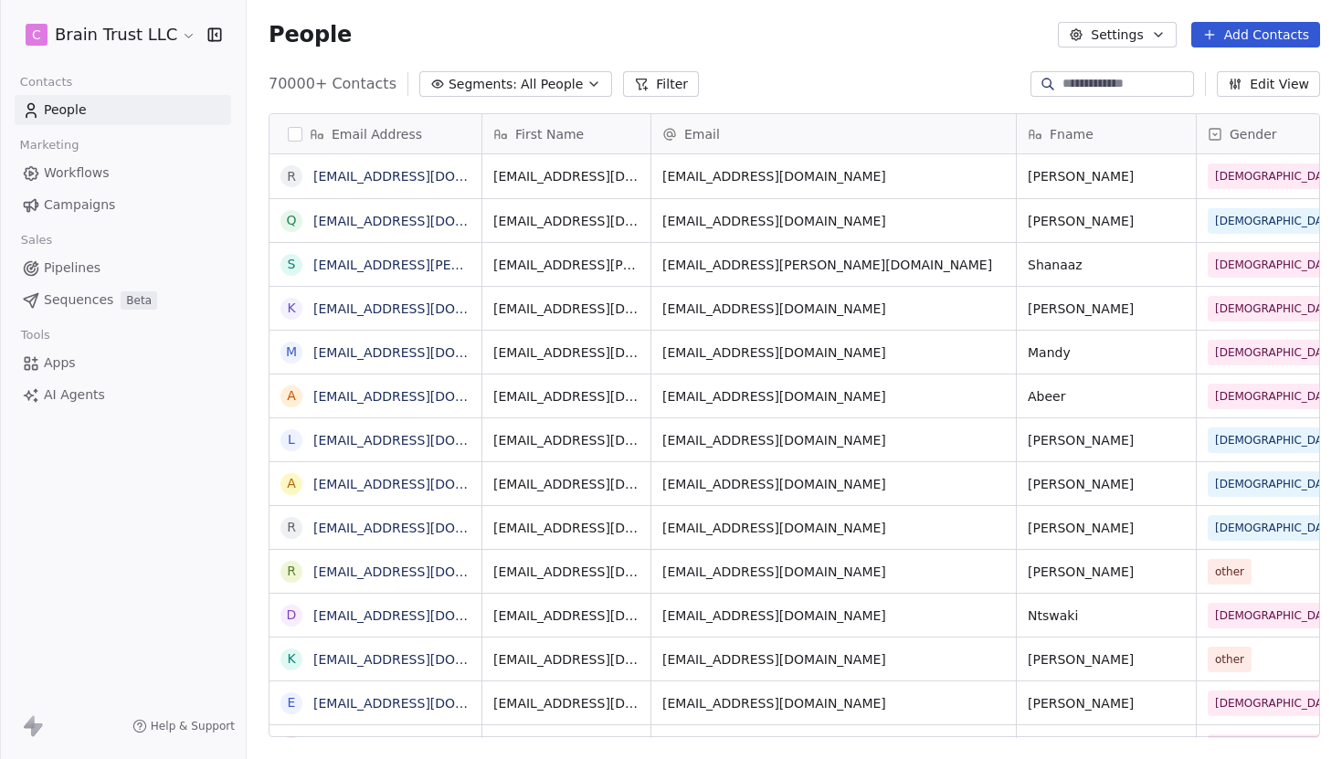
click at [79, 111] on span "People" at bounding box center [65, 109] width 43 height 19
click at [497, 85] on span "Segments:" at bounding box center [483, 84] width 69 height 19
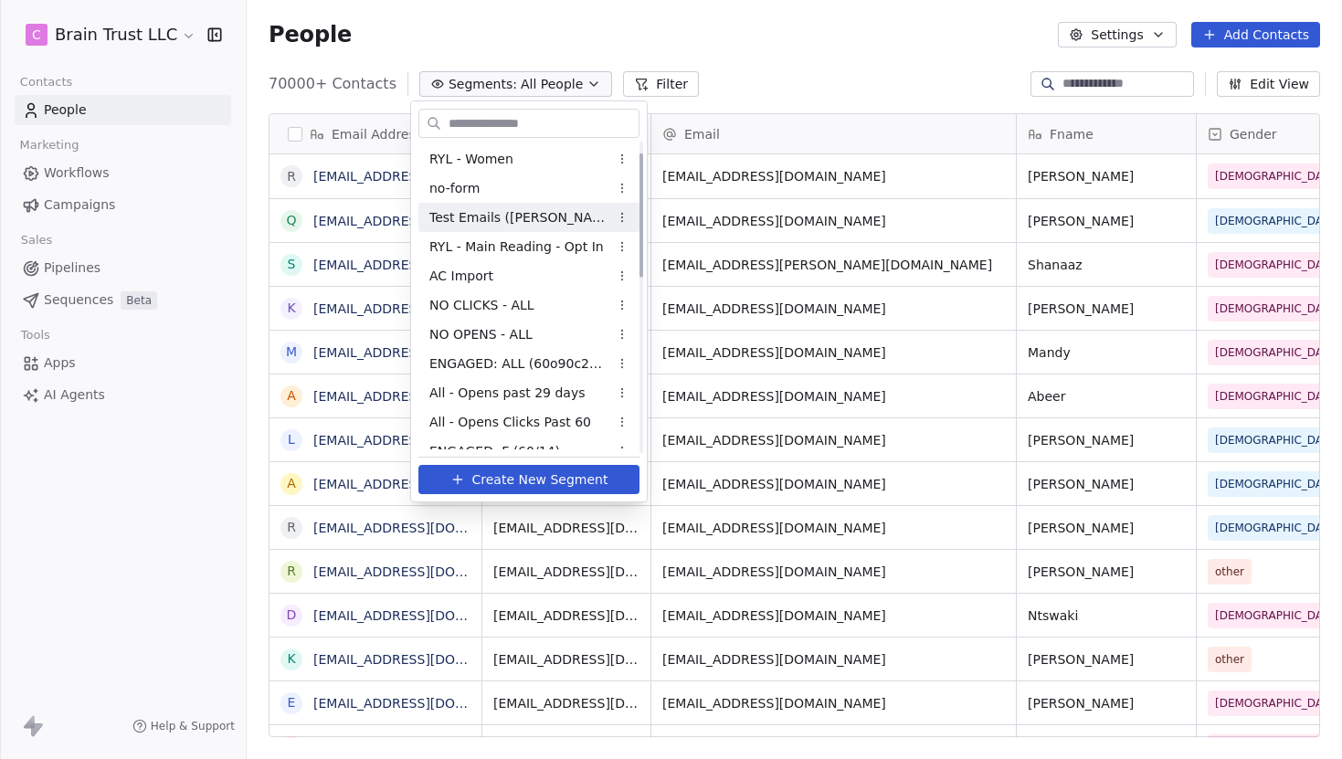
scroll to position [31, 0]
click at [487, 273] on span "AC Import" at bounding box center [461, 275] width 64 height 19
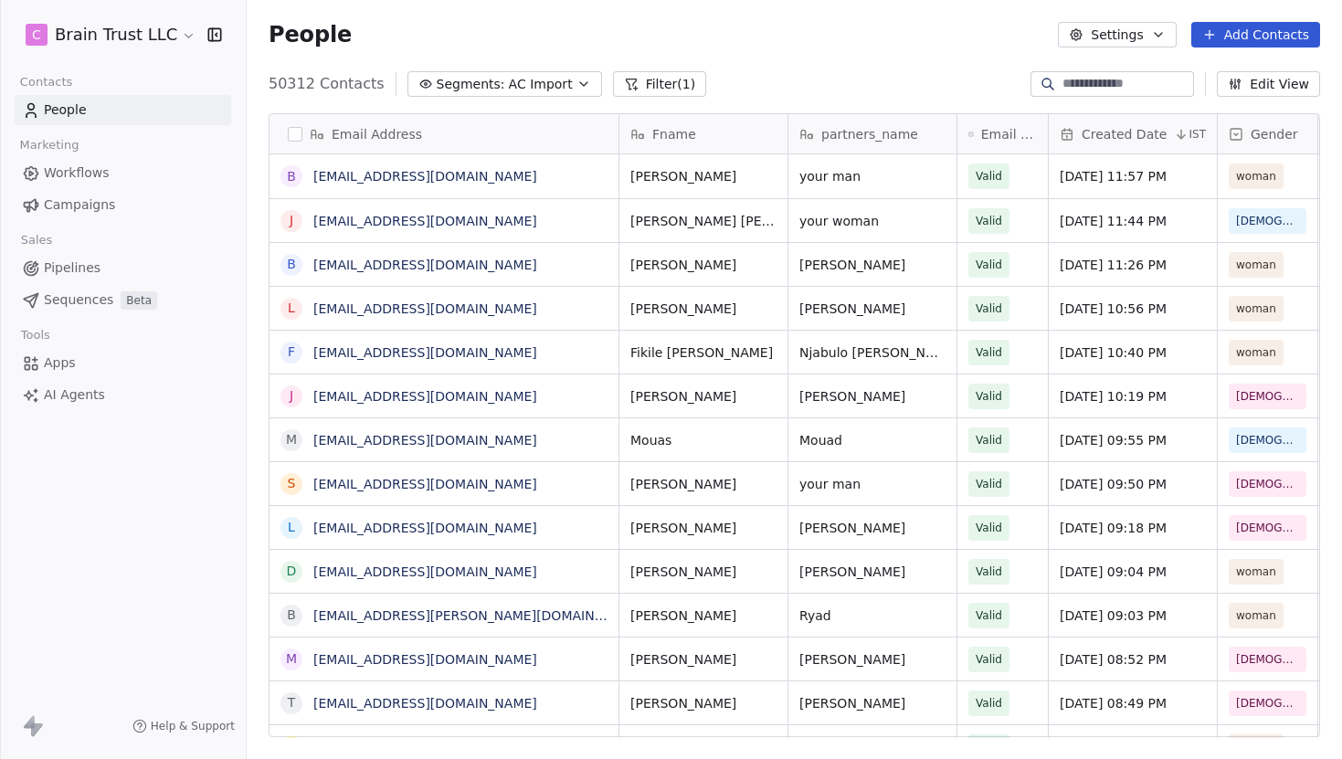
scroll to position [668, 1095]
click at [537, 84] on span "AC Import" at bounding box center [541, 84] width 64 height 19
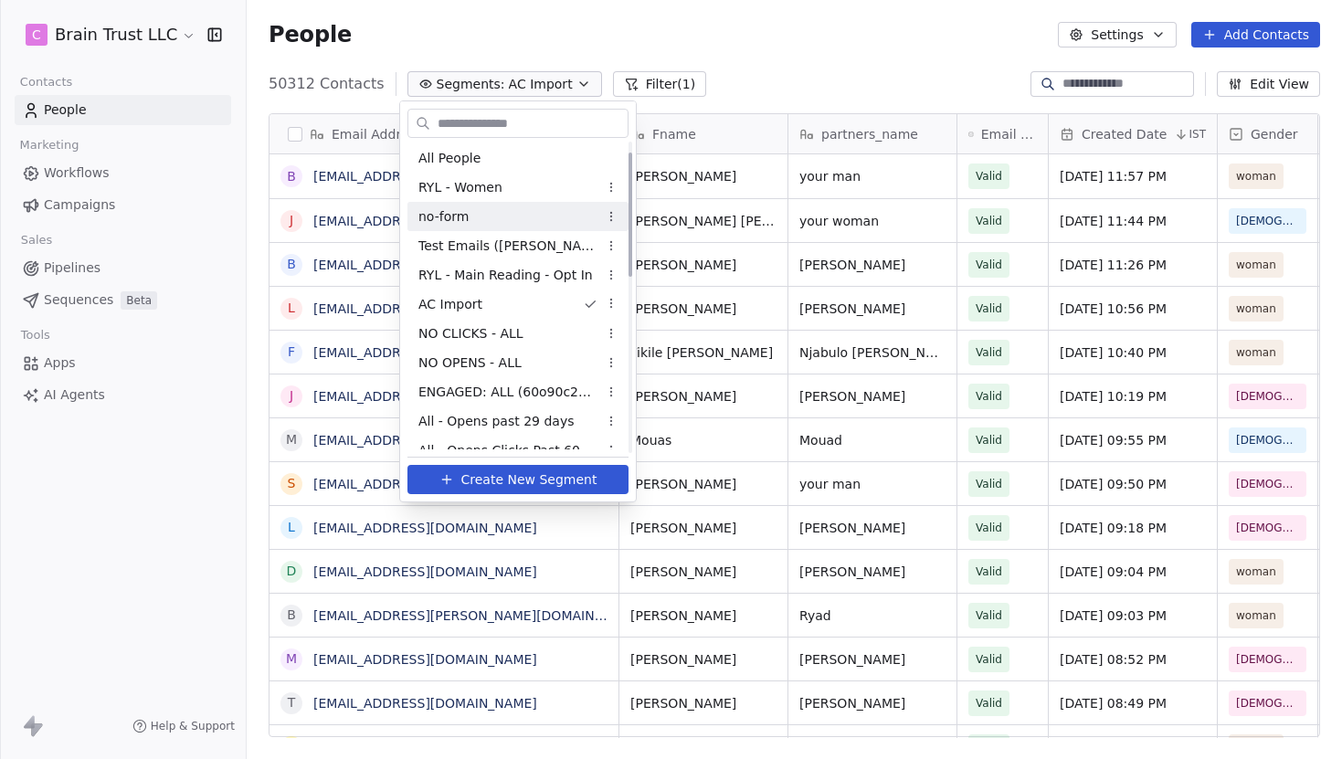
scroll to position [0, 0]
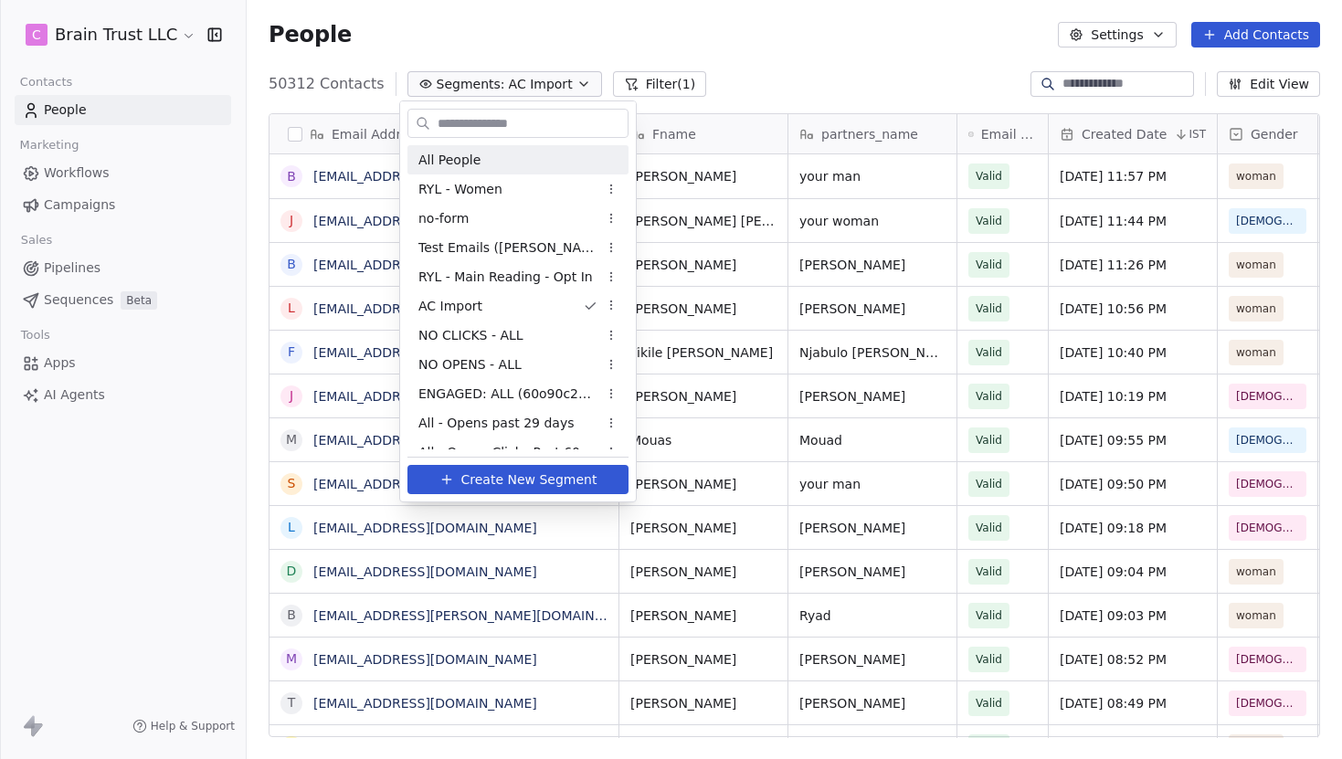
click at [821, 82] on html "C Brain Trust LLC Contacts People Marketing Workflows Campaigns Sales Pipelines…" at bounding box center [671, 379] width 1342 height 759
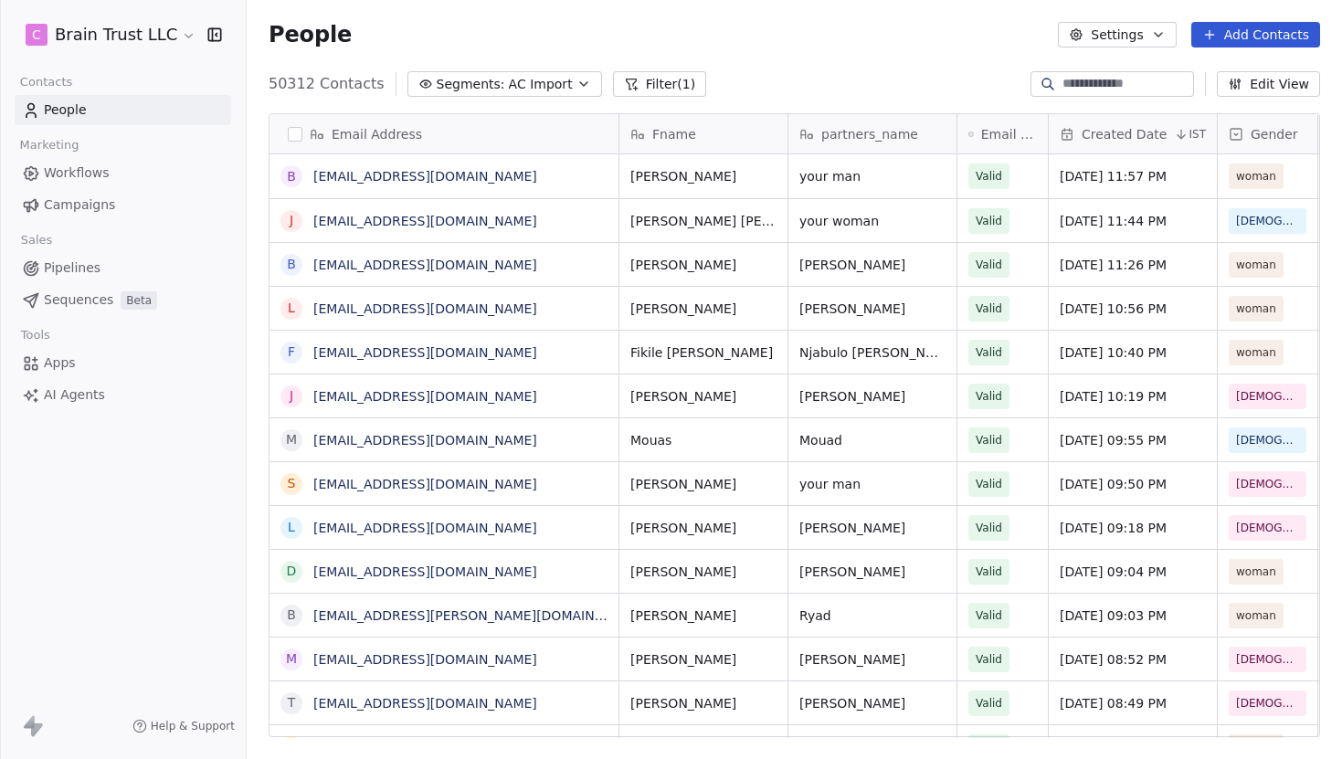
click at [117, 182] on link "Workflows" at bounding box center [123, 173] width 217 height 30
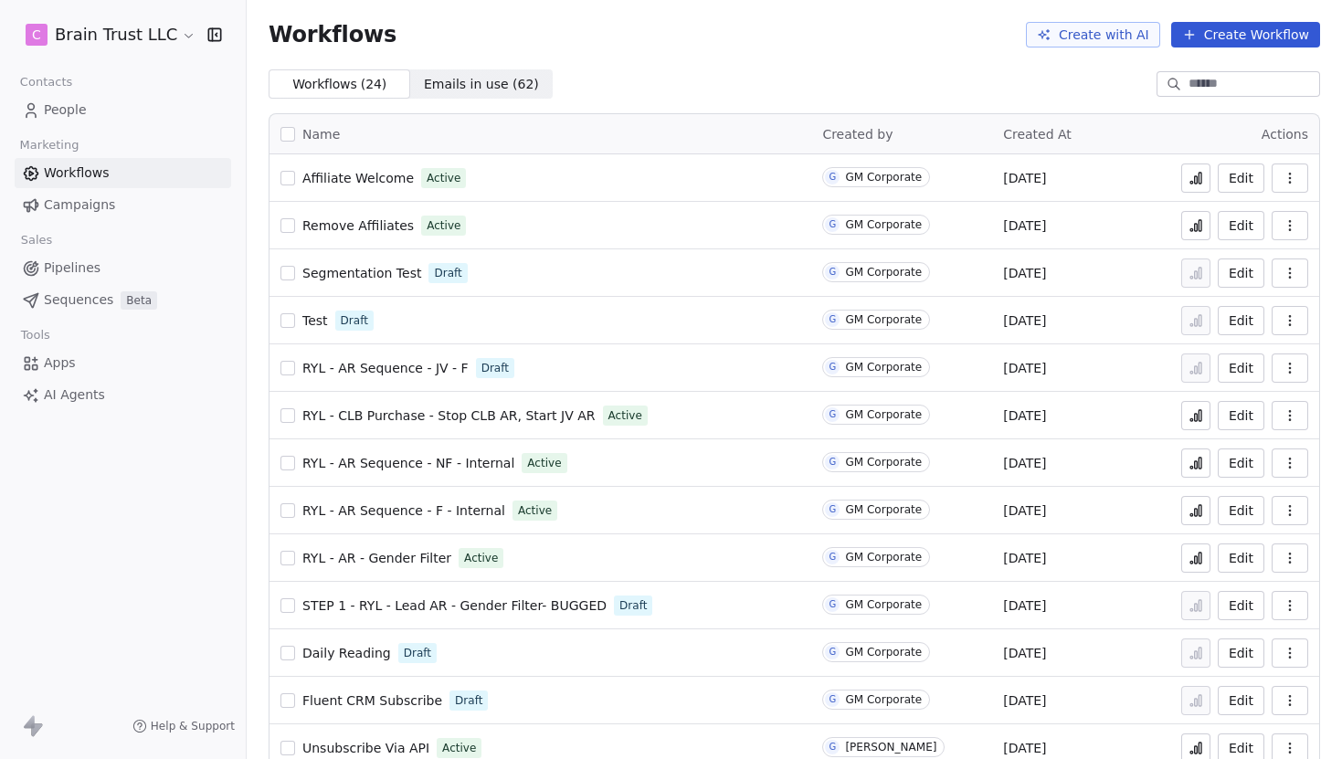
click at [81, 109] on span "People" at bounding box center [65, 109] width 43 height 19
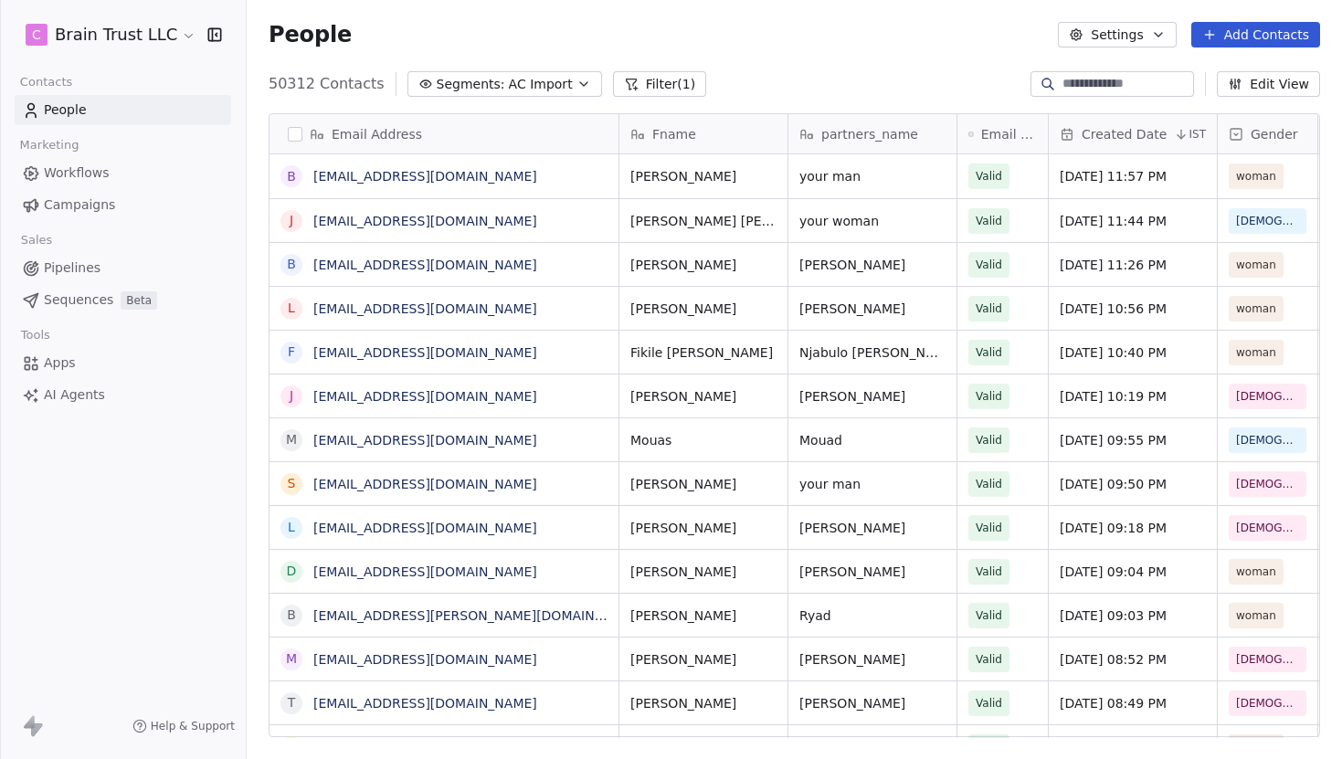
scroll to position [668, 1095]
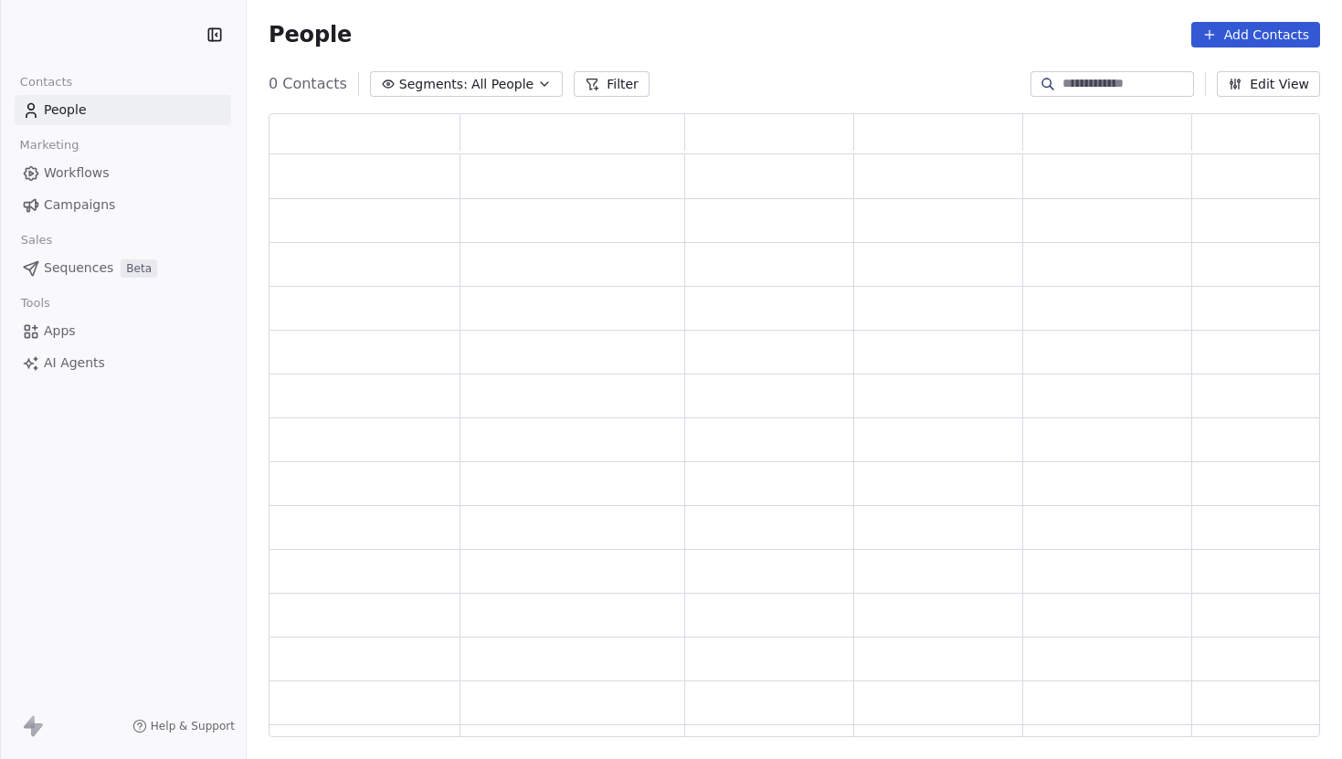
scroll to position [624, 1051]
